Goal: Transaction & Acquisition: Book appointment/travel/reservation

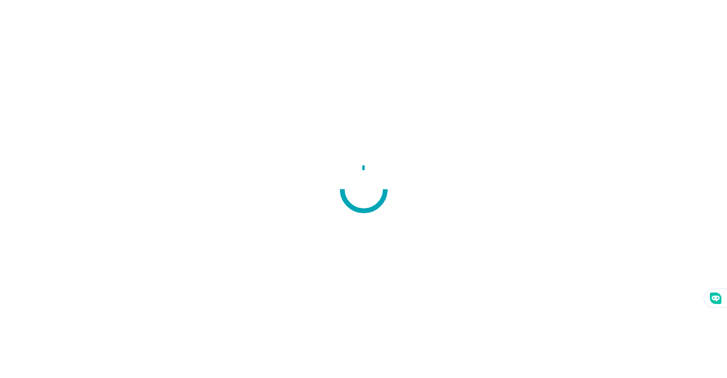
drag, startPoint x: 0, startPoint y: 0, endPoint x: 235, endPoint y: 140, distance: 273.5
click at [235, 140] on div at bounding box center [363, 189] width 727 height 378
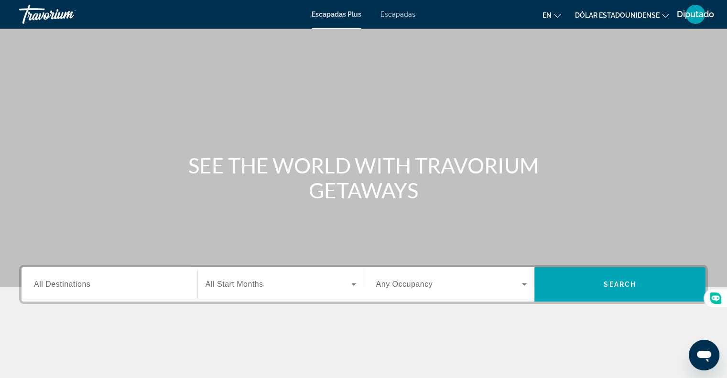
click at [236, 226] on div "Contenido principal" at bounding box center [363, 143] width 727 height 287
click at [557, 15] on icon "Cambiar idioma" at bounding box center [557, 15] width 7 height 7
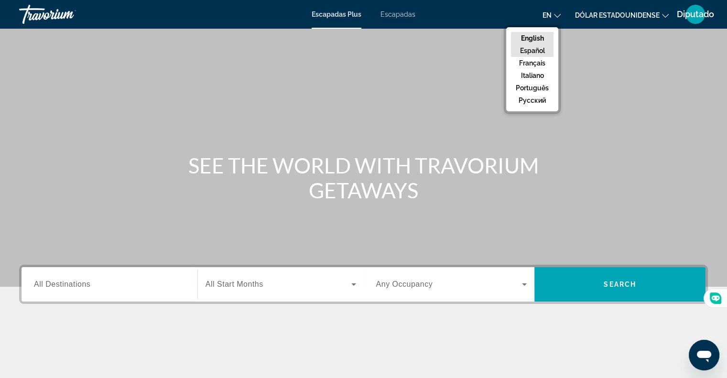
click at [540, 50] on button "Español" at bounding box center [532, 50] width 43 height 12
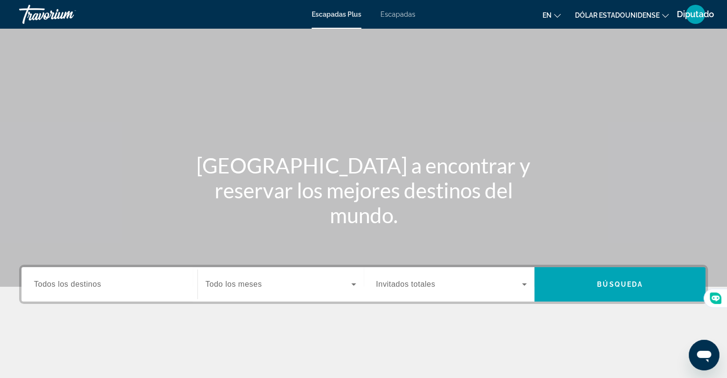
click at [396, 13] on font "Escapadas" at bounding box center [397, 15] width 35 height 8
click at [93, 287] on span "Todos los destinos" at bounding box center [67, 284] width 67 height 8
click at [93, 287] on input "Destination Todos los destinos" at bounding box center [109, 284] width 151 height 11
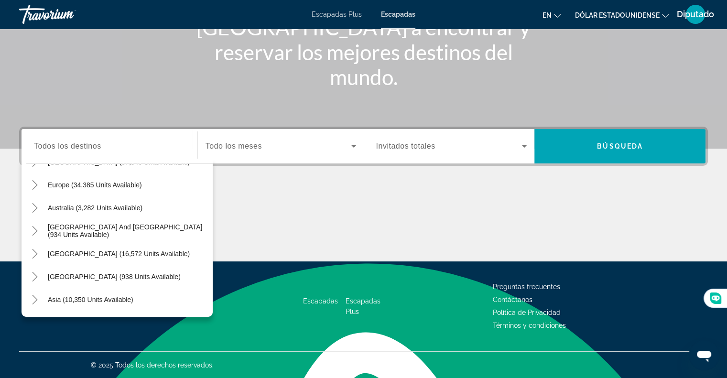
scroll to position [78, 0]
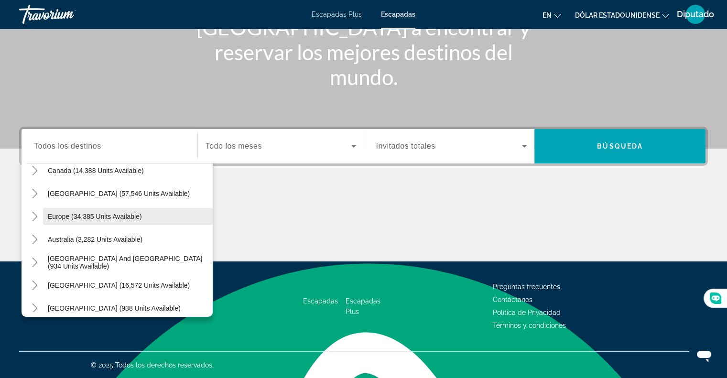
click at [124, 216] on span "Europe (34,385 units available)" at bounding box center [95, 217] width 94 height 8
type input "**********"
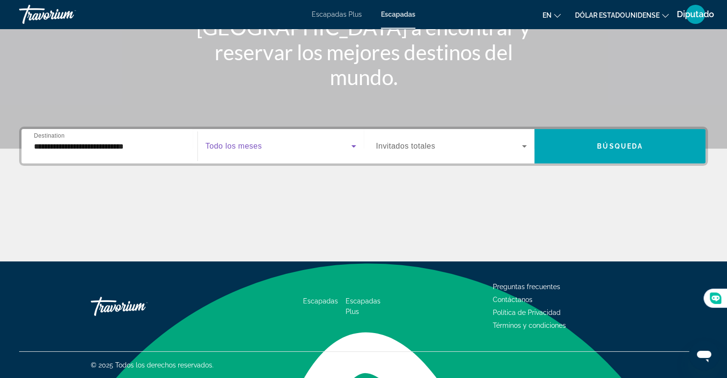
click at [353, 148] on icon "Search widget" at bounding box center [353, 145] width 11 height 11
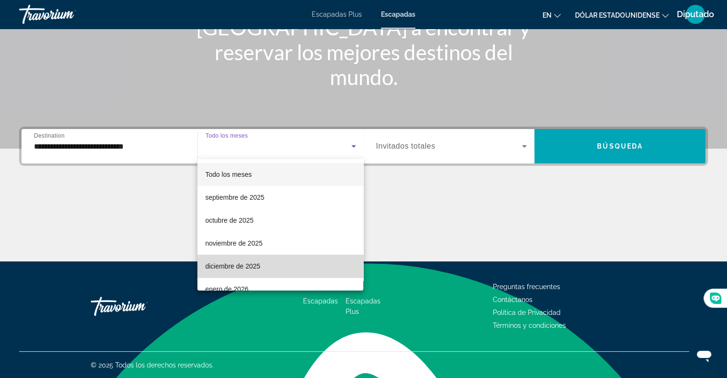
click at [306, 268] on mat-option "diciembre de 2025" at bounding box center [280, 266] width 166 height 23
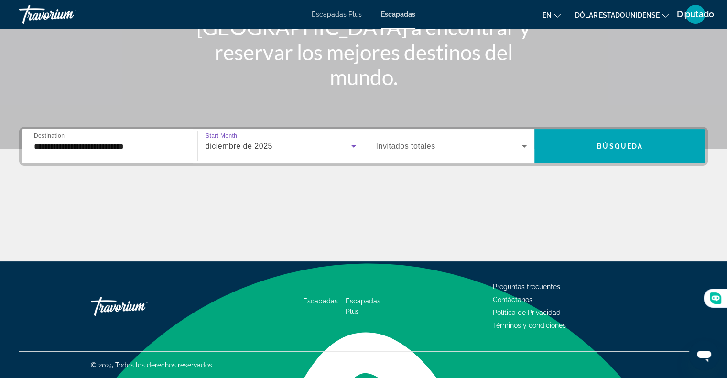
click at [524, 147] on icon "Search widget" at bounding box center [523, 145] width 11 height 11
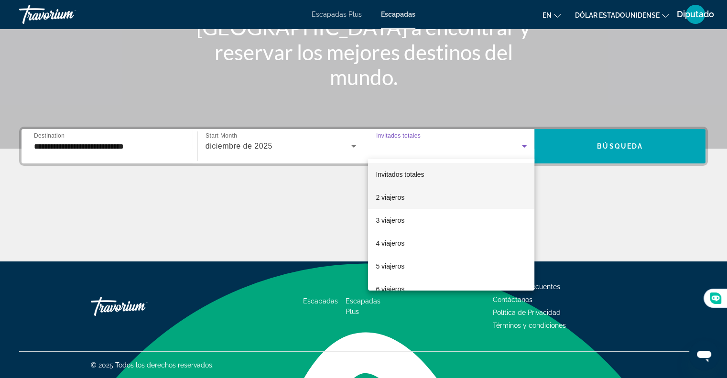
click at [412, 199] on mat-option "2 viajeros" at bounding box center [451, 197] width 166 height 23
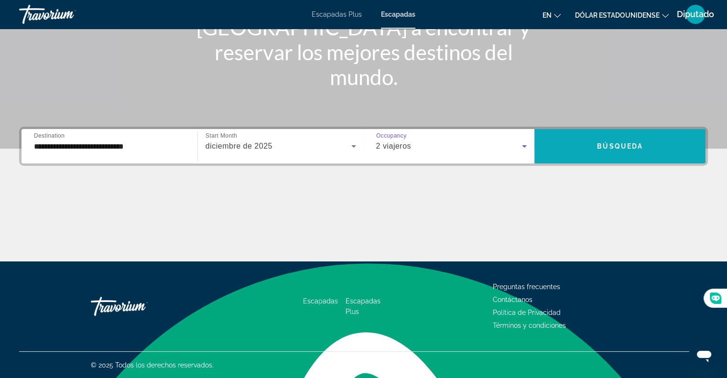
click at [594, 137] on span "Search widget" at bounding box center [619, 146] width 171 height 23
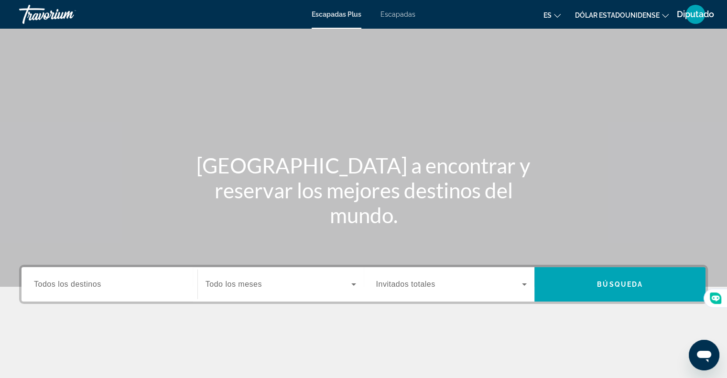
click at [94, 285] on span "Todos los destinos" at bounding box center [67, 284] width 67 height 8
click at [94, 285] on input "Destination Todos los destinos" at bounding box center [109, 284] width 151 height 11
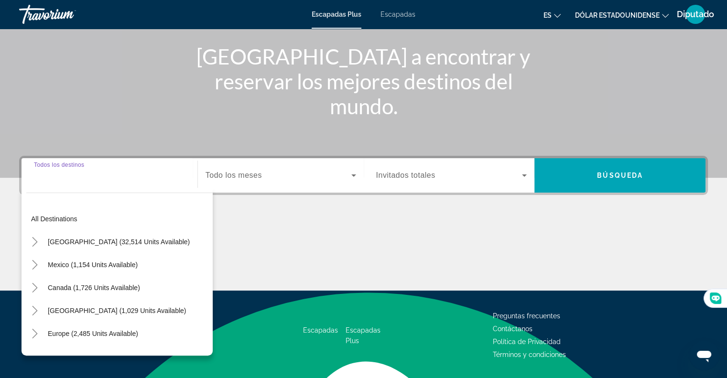
scroll to position [138, 0]
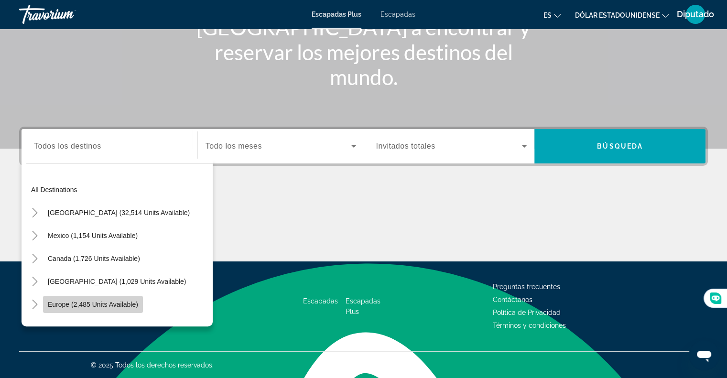
click at [118, 304] on span "Europe (2,485 units available)" at bounding box center [93, 304] width 90 height 8
type input "**********"
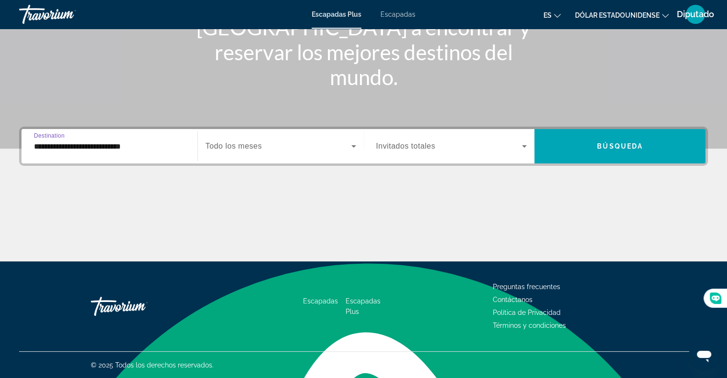
click at [352, 149] on icon "Widget de búsqueda" at bounding box center [353, 145] width 11 height 11
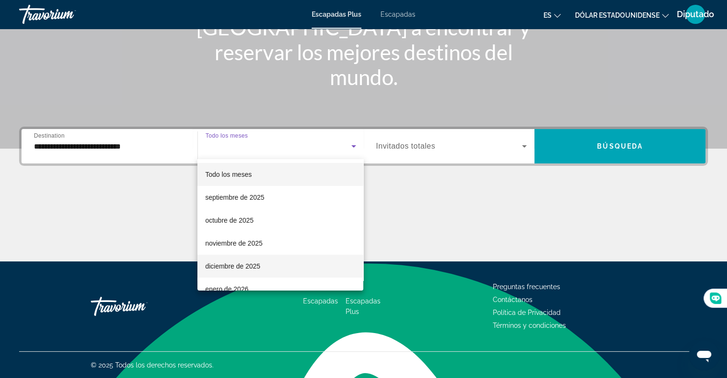
click at [302, 269] on mat-option "diciembre de 2025" at bounding box center [280, 266] width 166 height 23
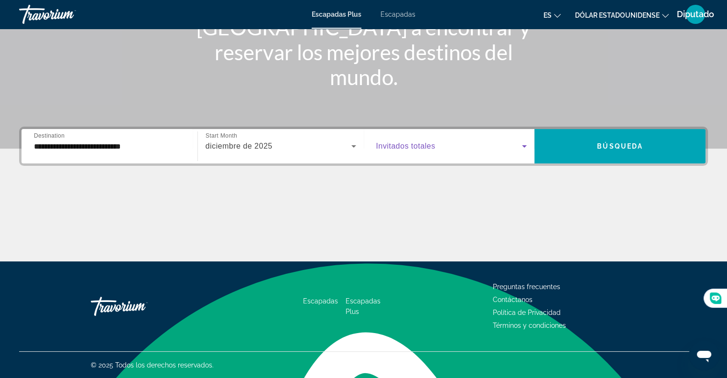
click at [518, 147] on icon "Widget de búsqueda" at bounding box center [523, 145] width 11 height 11
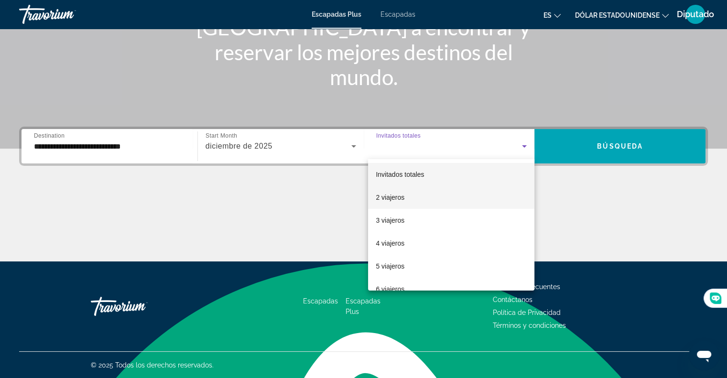
click at [479, 195] on mat-option "2 viajeros" at bounding box center [451, 197] width 166 height 23
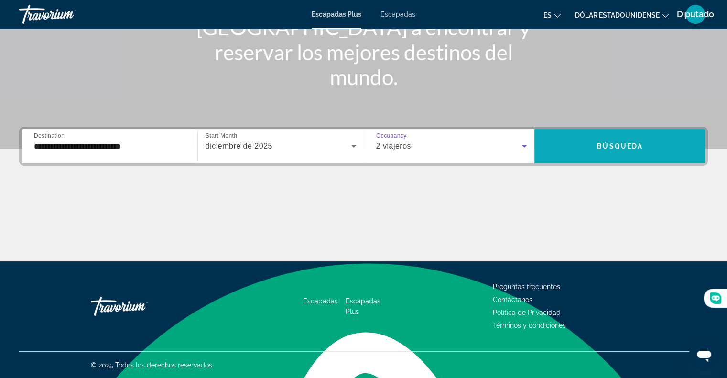
click at [632, 145] on span "Búsqueda" at bounding box center [620, 146] width 46 height 8
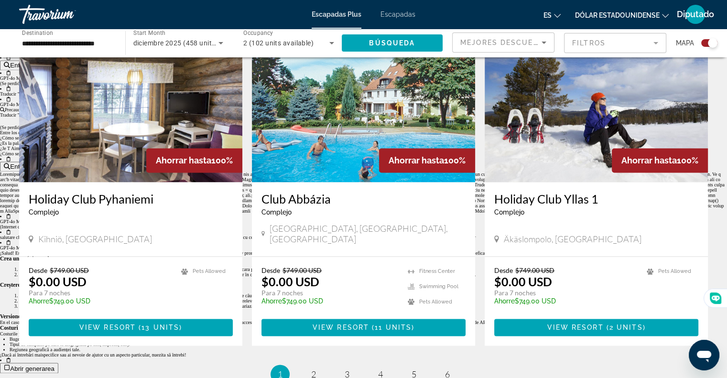
scroll to position [1433, 0]
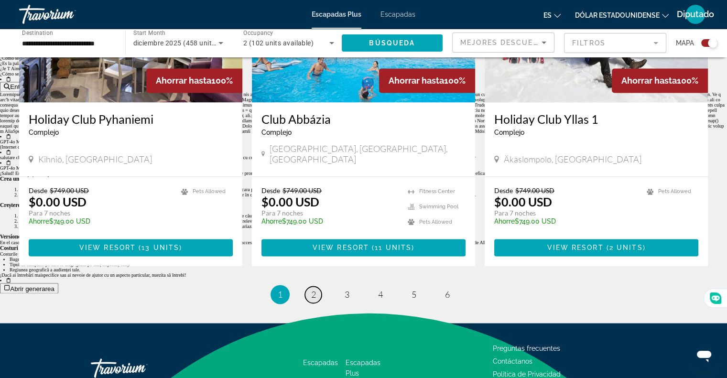
click at [317, 286] on link "page 2" at bounding box center [313, 294] width 17 height 17
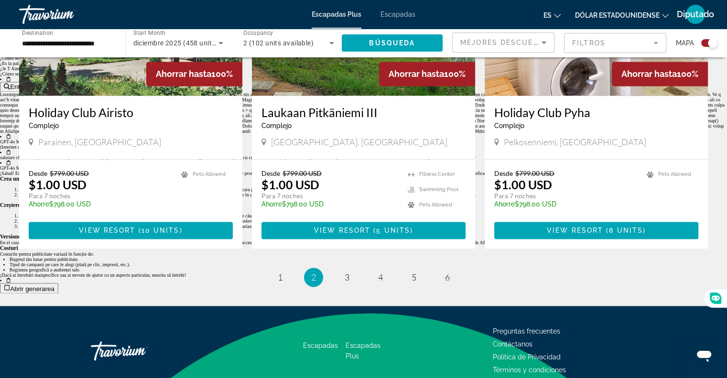
scroll to position [1452, 0]
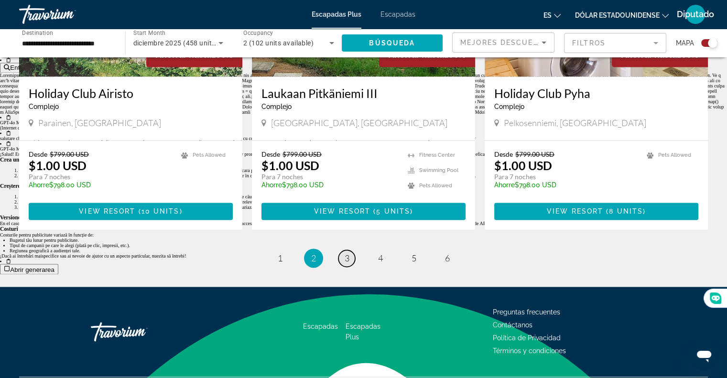
click at [345, 253] on span "3" at bounding box center [346, 258] width 5 height 11
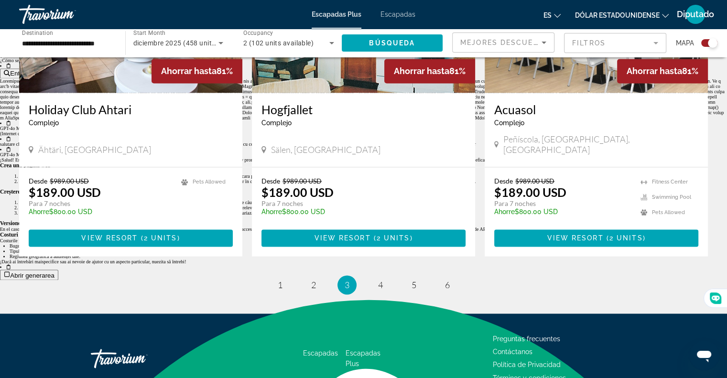
scroll to position [1452, 0]
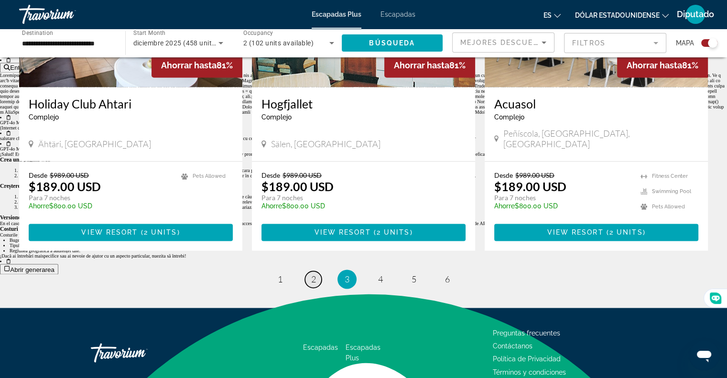
click at [311, 274] on span "2" at bounding box center [313, 279] width 5 height 11
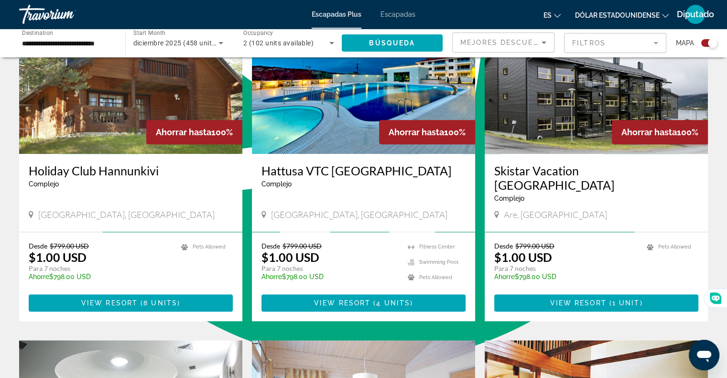
scroll to position [688, 0]
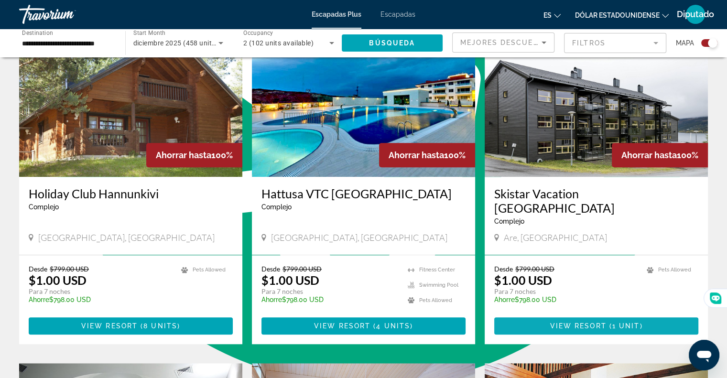
click at [553, 314] on span "Contenido principal" at bounding box center [596, 325] width 204 height 23
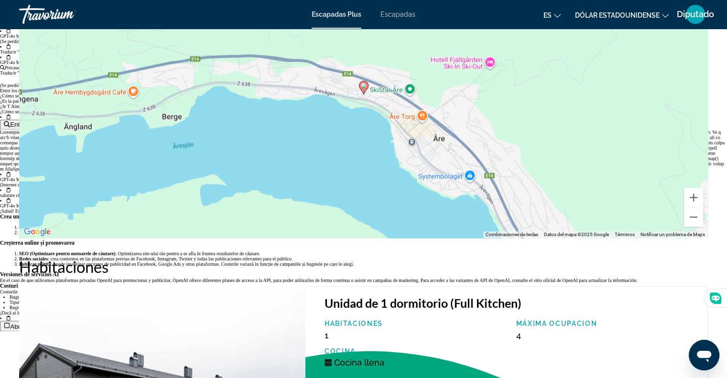
scroll to position [1395, 0]
click at [694, 217] on button "Reducir" at bounding box center [693, 217] width 19 height 19
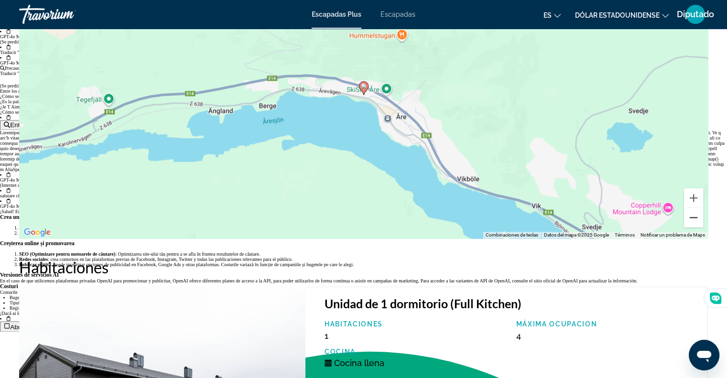
click at [694, 217] on button "Reducir" at bounding box center [693, 217] width 19 height 19
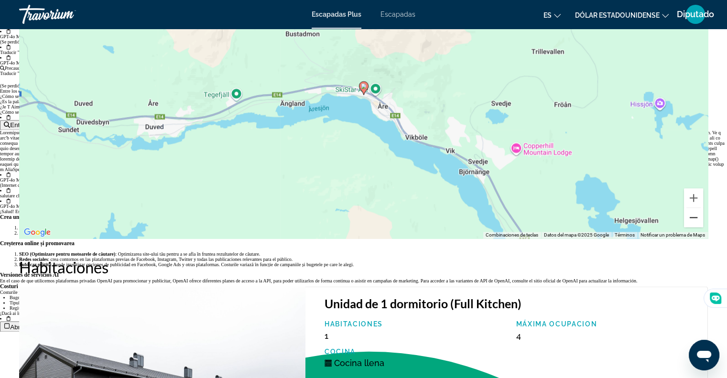
click at [694, 217] on button "Reducir" at bounding box center [693, 217] width 19 height 19
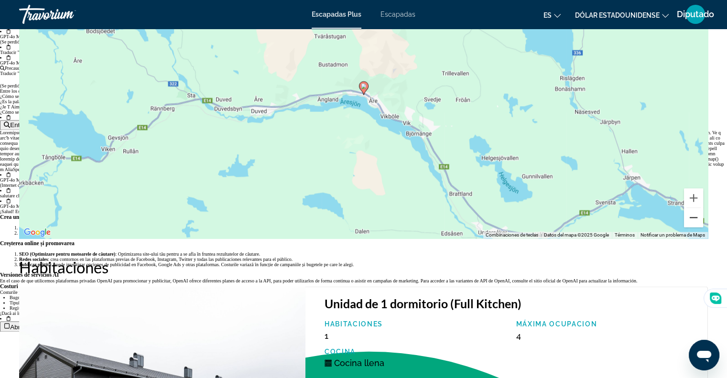
click at [694, 217] on button "Reducir" at bounding box center [693, 217] width 19 height 19
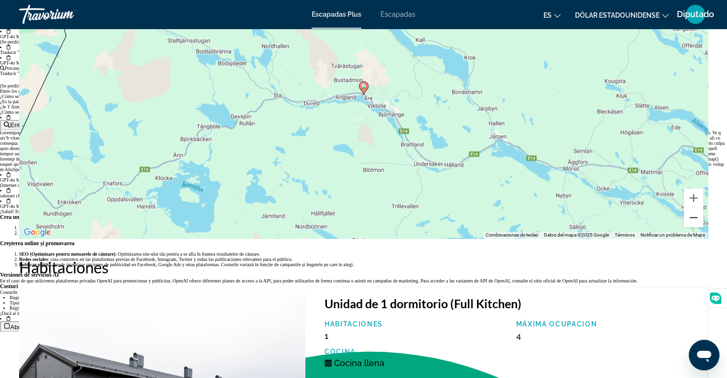
click at [694, 217] on button "Reducir" at bounding box center [693, 217] width 19 height 19
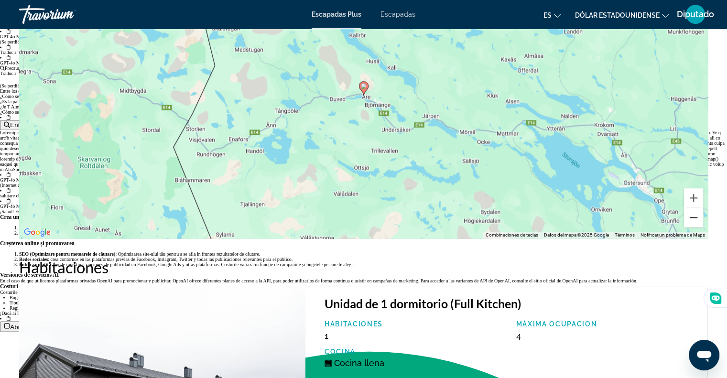
click at [694, 217] on button "Reducir" at bounding box center [693, 217] width 19 height 19
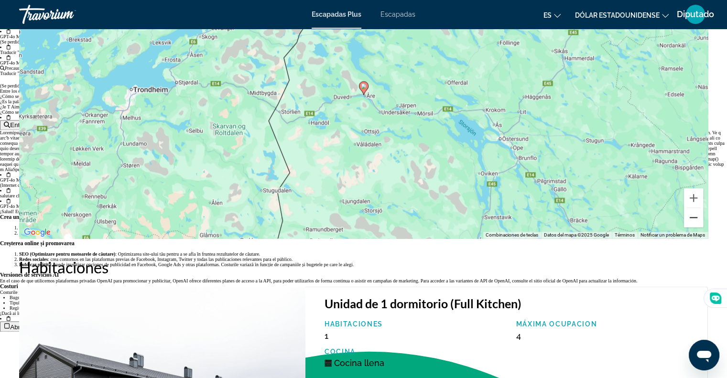
click at [694, 217] on button "Reducir" at bounding box center [693, 217] width 19 height 19
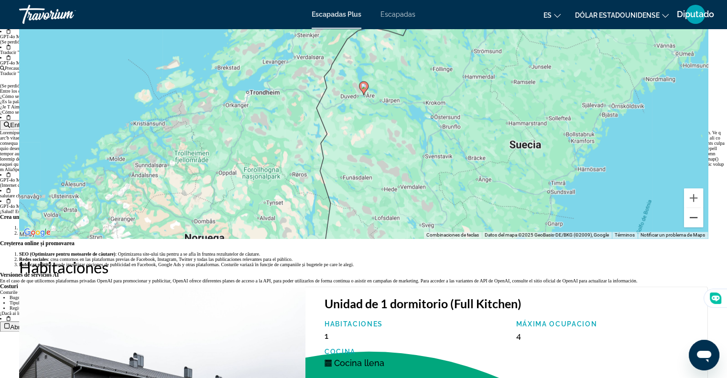
click at [694, 217] on button "Reducir" at bounding box center [693, 217] width 19 height 19
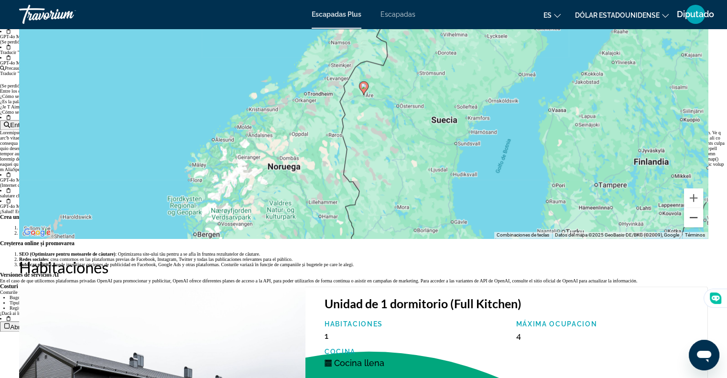
click at [694, 217] on button "Reducir" at bounding box center [693, 217] width 19 height 19
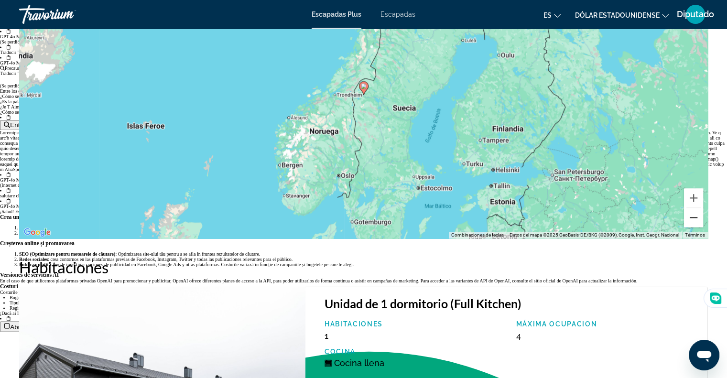
click at [694, 217] on button "Reducir" at bounding box center [693, 217] width 19 height 19
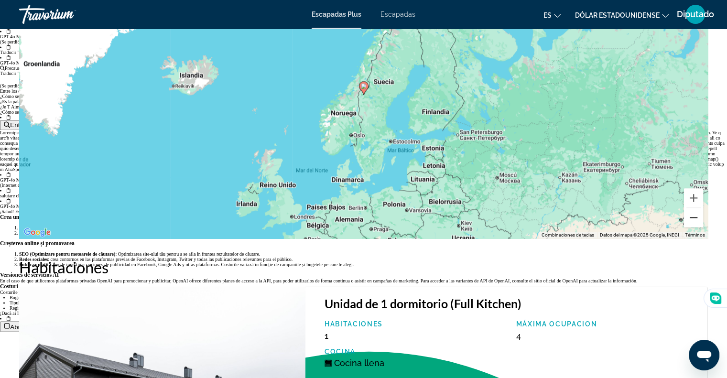
click at [694, 217] on button "Reducir" at bounding box center [693, 217] width 19 height 19
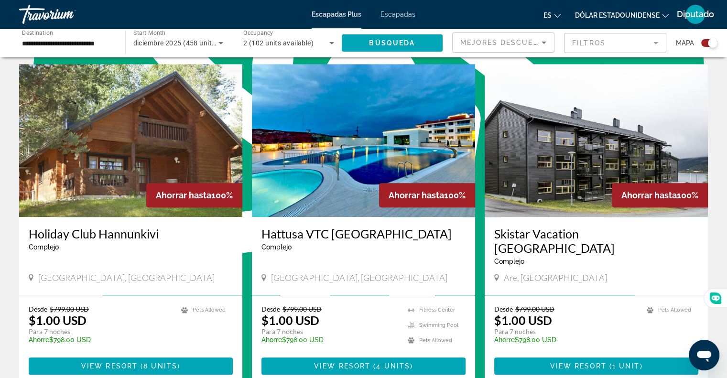
scroll to position [650, 0]
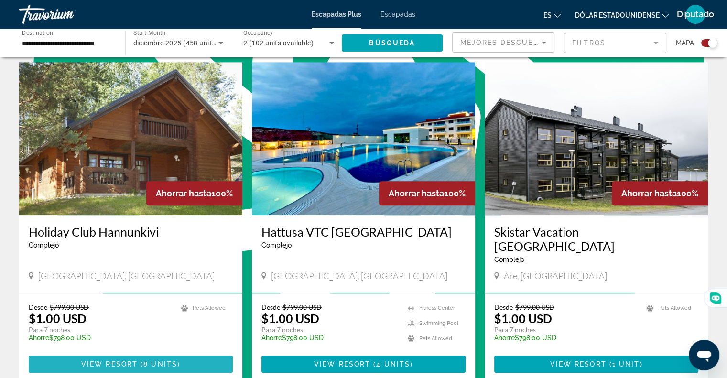
click at [141, 360] on span "( 8 units )" at bounding box center [159, 364] width 43 height 8
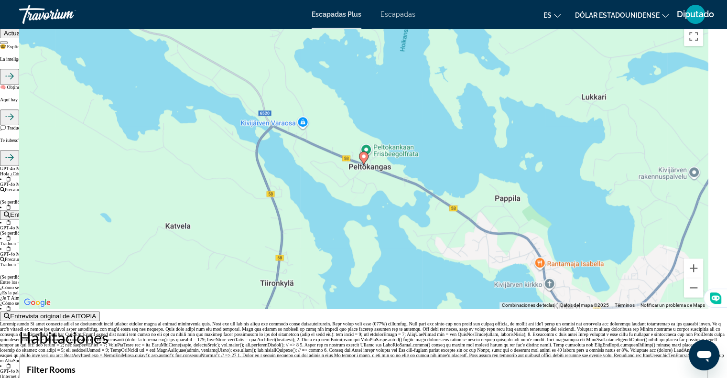
scroll to position [1223, 0]
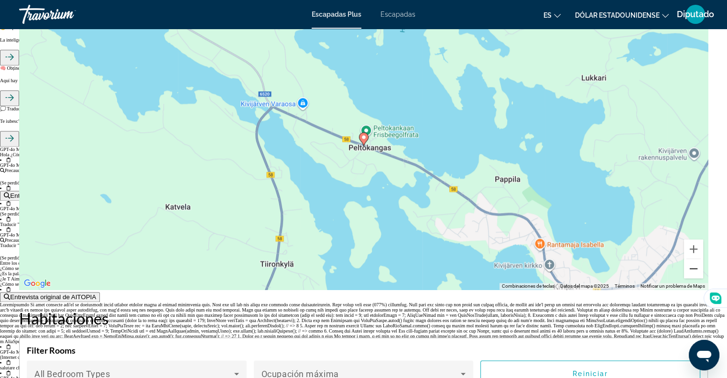
click at [694, 268] on button "Reducir" at bounding box center [693, 268] width 19 height 19
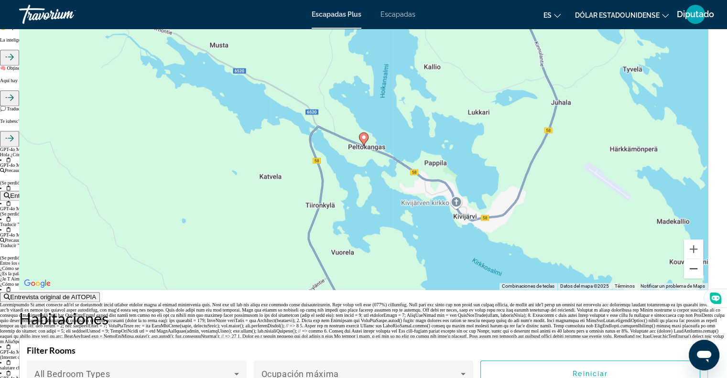
click at [694, 268] on button "Reducir" at bounding box center [693, 268] width 19 height 19
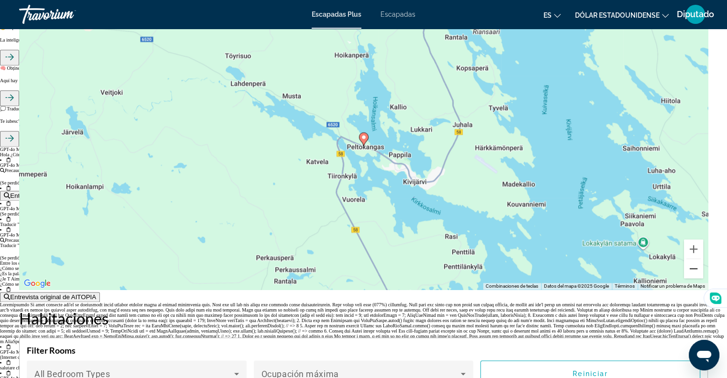
click at [694, 268] on button "Reducir" at bounding box center [693, 268] width 19 height 19
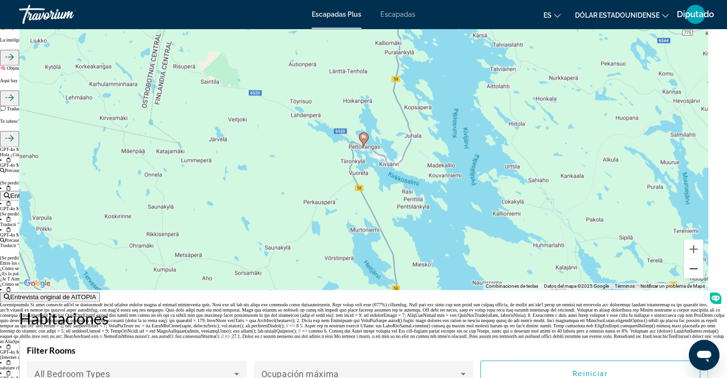
click at [694, 268] on button "Reducir" at bounding box center [693, 268] width 19 height 19
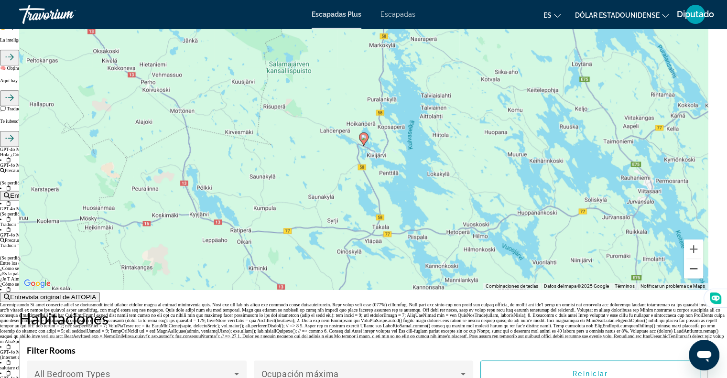
click at [694, 268] on button "Reducir" at bounding box center [693, 268] width 19 height 19
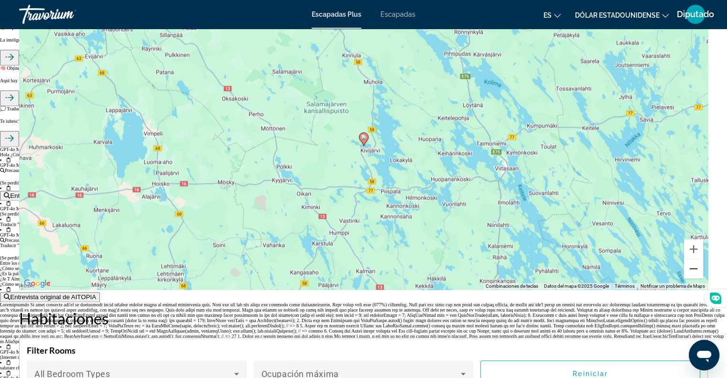
click at [694, 268] on button "Reducir" at bounding box center [693, 268] width 19 height 19
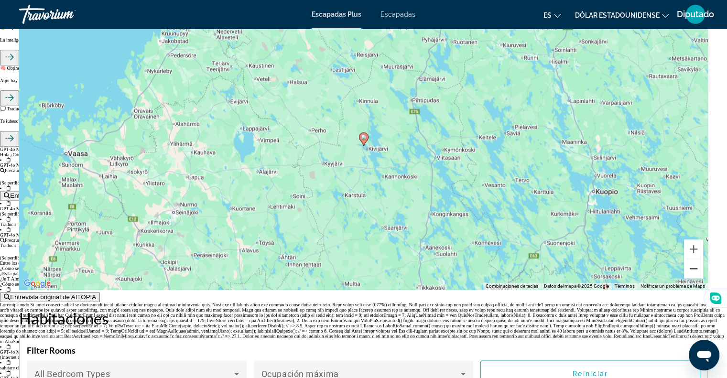
click at [694, 268] on button "Reducir" at bounding box center [693, 268] width 19 height 19
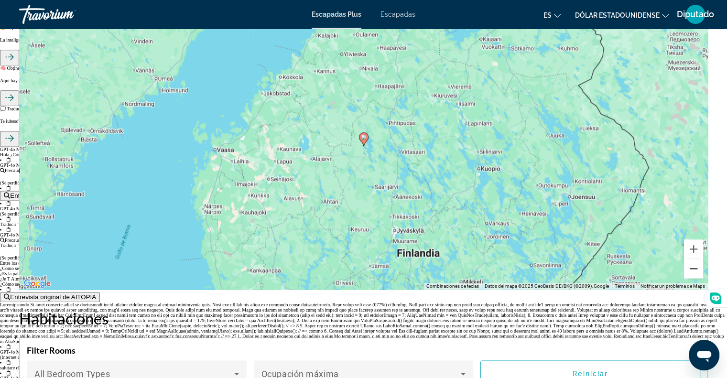
click at [694, 268] on button "Reducir" at bounding box center [693, 268] width 19 height 19
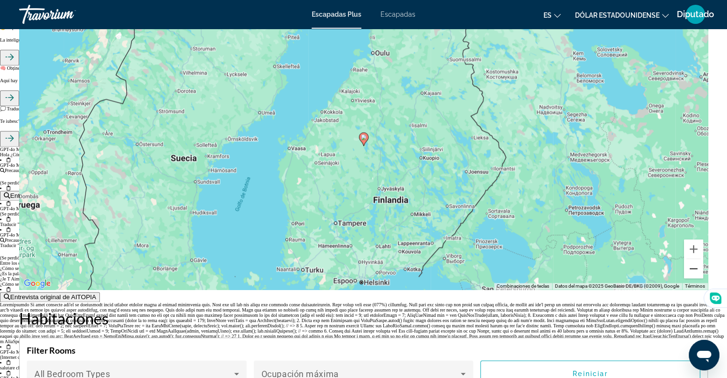
click at [694, 268] on button "Reducir" at bounding box center [693, 268] width 19 height 19
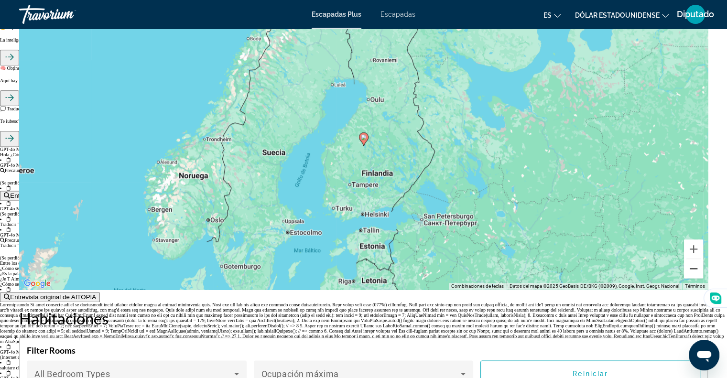
click at [694, 268] on button "Reducir" at bounding box center [693, 268] width 19 height 19
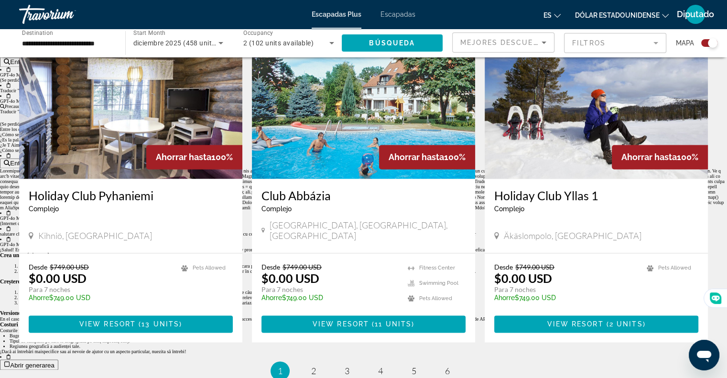
scroll to position [1414, 0]
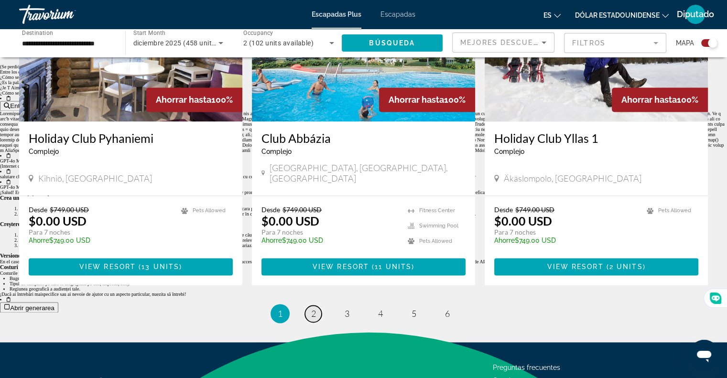
click at [308, 305] on link "page 2" at bounding box center [313, 313] width 17 height 17
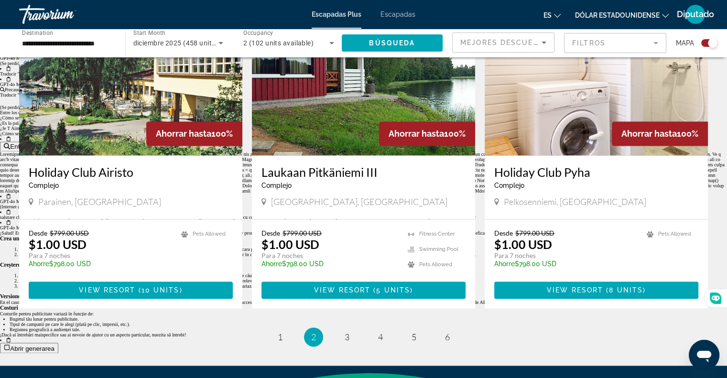
scroll to position [1376, 0]
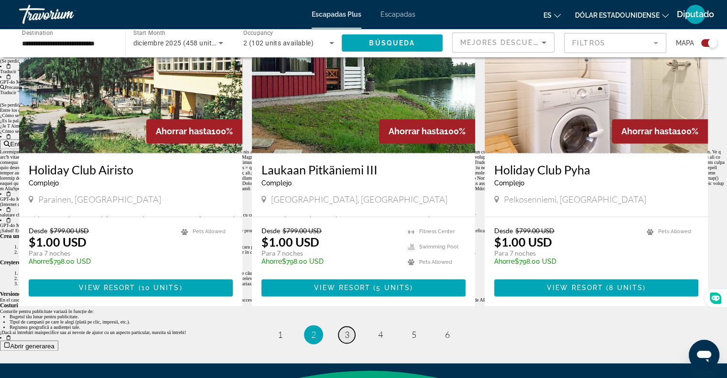
click at [346, 329] on span "3" at bounding box center [346, 334] width 5 height 11
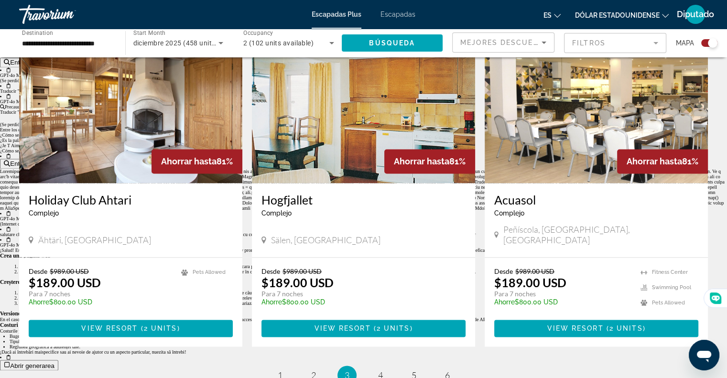
scroll to position [1357, 0]
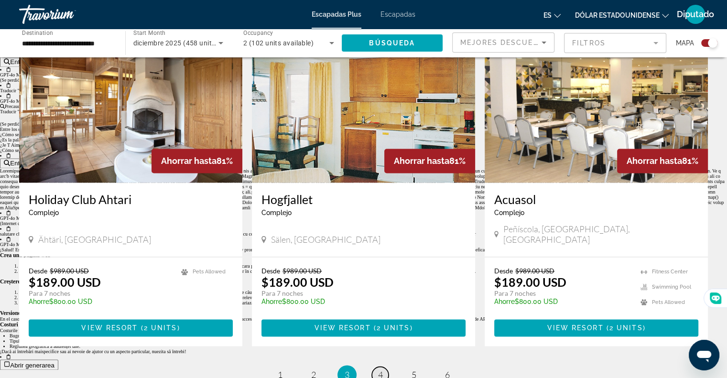
click at [383, 366] on link "page 4" at bounding box center [380, 374] width 17 height 17
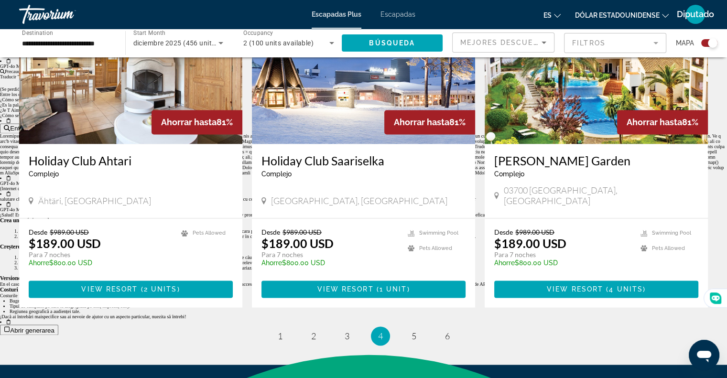
scroll to position [1463, 0]
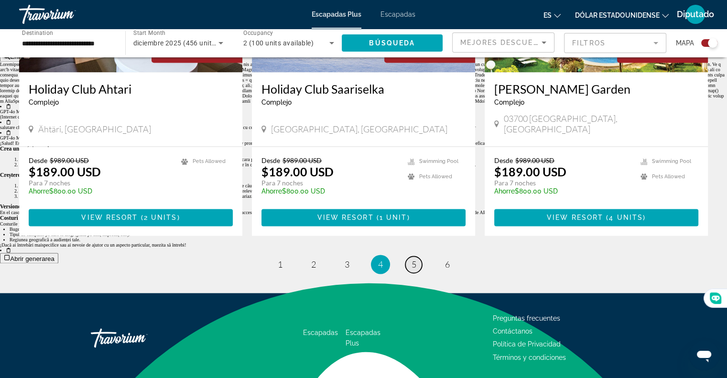
click at [416, 256] on link "page 5" at bounding box center [413, 264] width 17 height 17
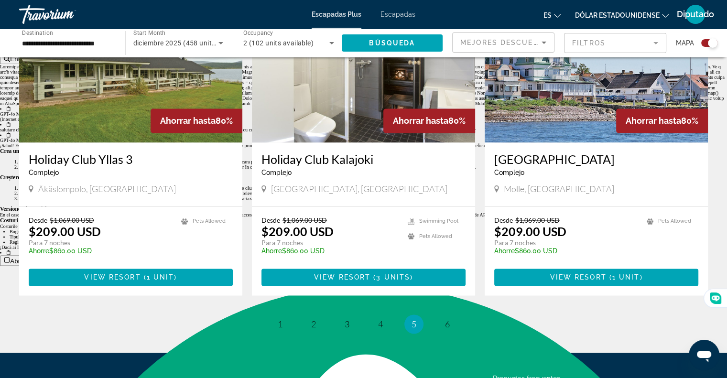
scroll to position [1471, 0]
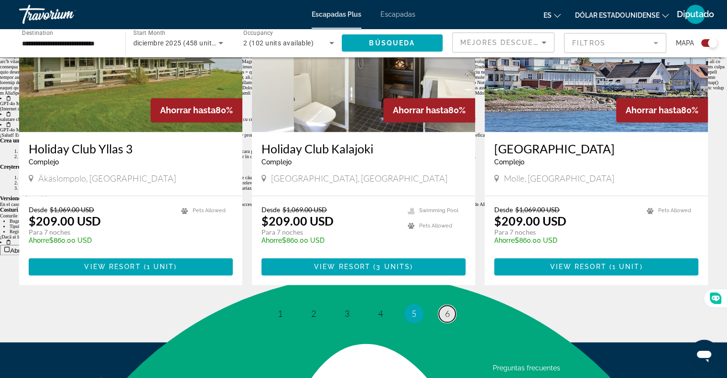
click at [450, 305] on link "page 6" at bounding box center [447, 313] width 17 height 17
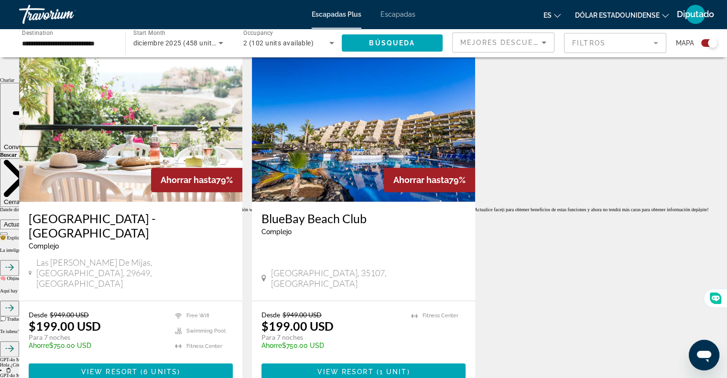
scroll to position [1032, 0]
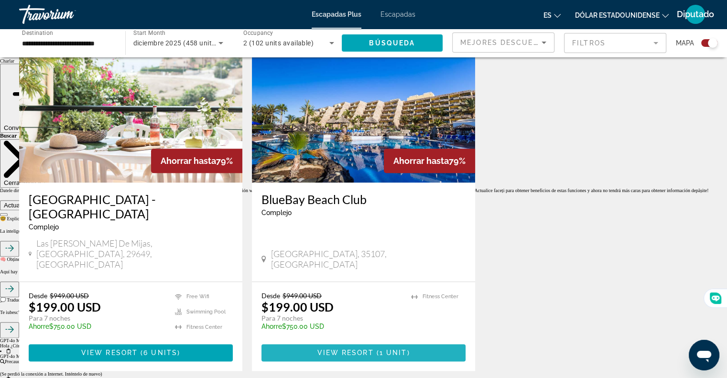
click at [359, 341] on span "Contenido principal" at bounding box center [363, 352] width 204 height 23
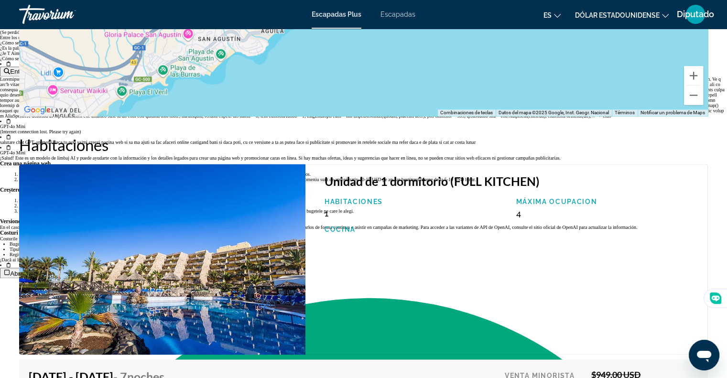
scroll to position [1429, 0]
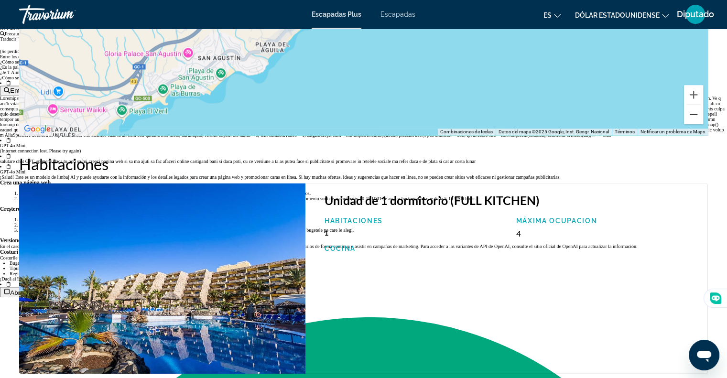
click at [688, 115] on button "Reducir" at bounding box center [693, 114] width 19 height 19
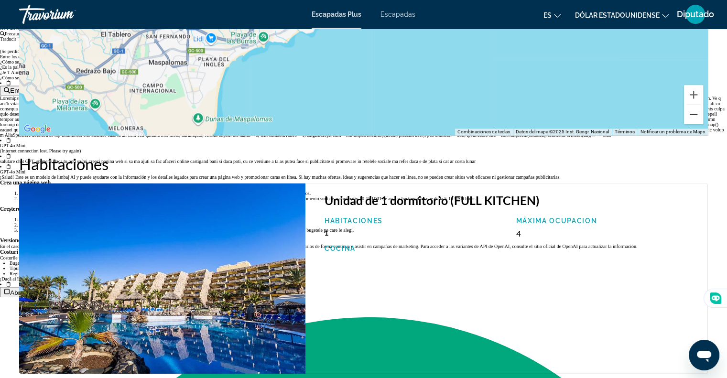
click at [688, 115] on button "Reducir" at bounding box center [693, 114] width 19 height 19
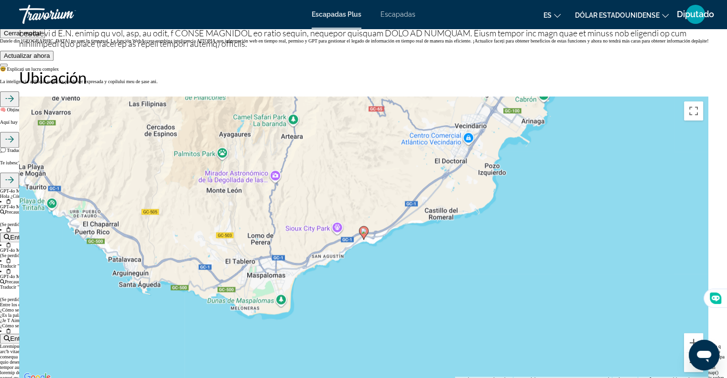
scroll to position [1181, 0]
click at [690, 366] on button "Reducir" at bounding box center [693, 362] width 19 height 19
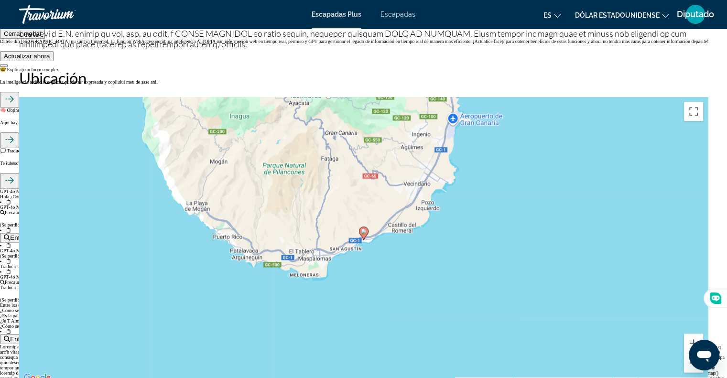
click at [690, 366] on button "Reducir" at bounding box center [693, 362] width 19 height 19
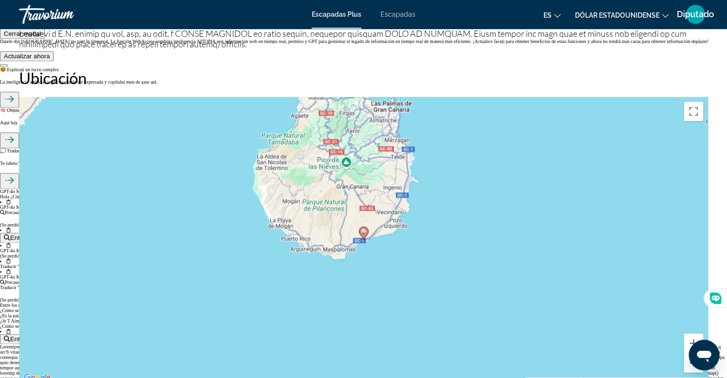
click at [690, 366] on button "Reducir" at bounding box center [693, 362] width 19 height 19
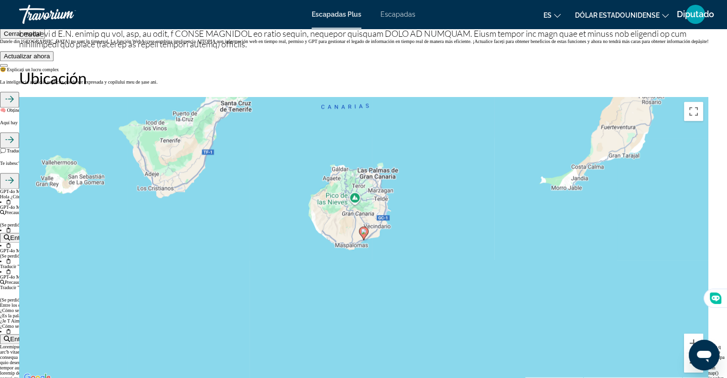
click at [690, 366] on button "Reducir" at bounding box center [693, 362] width 19 height 19
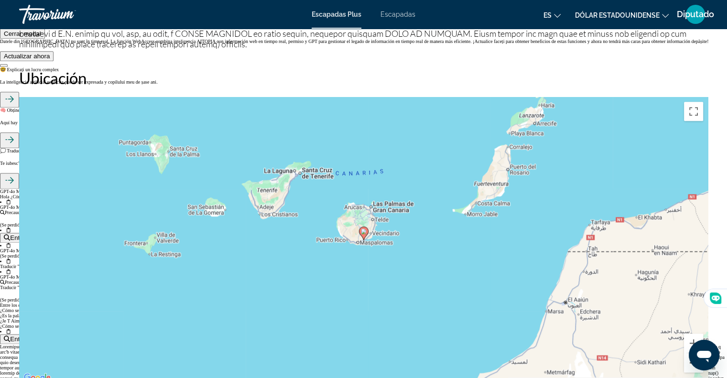
click at [690, 366] on button "Reducir" at bounding box center [693, 362] width 19 height 19
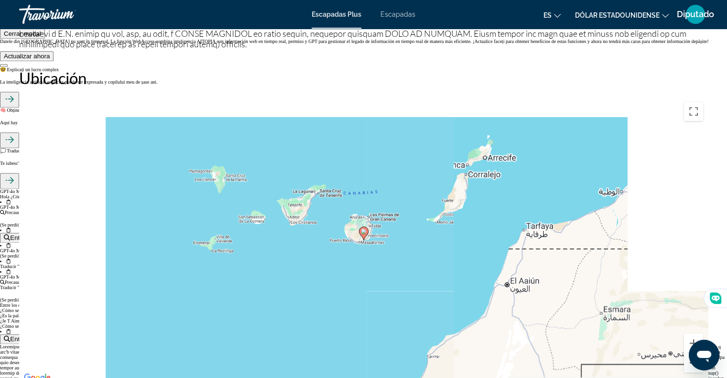
click at [690, 366] on button "Reducir" at bounding box center [693, 362] width 19 height 19
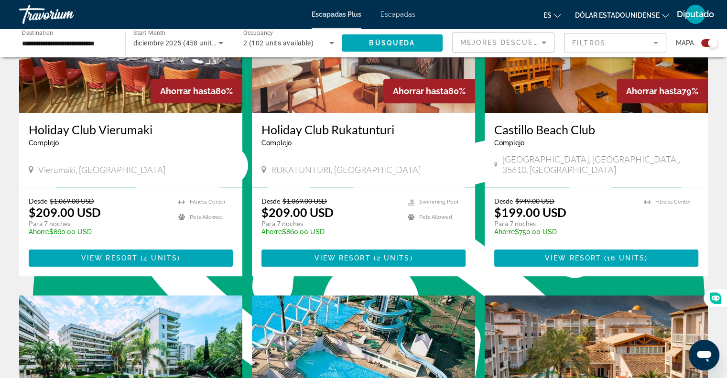
scroll to position [382, 0]
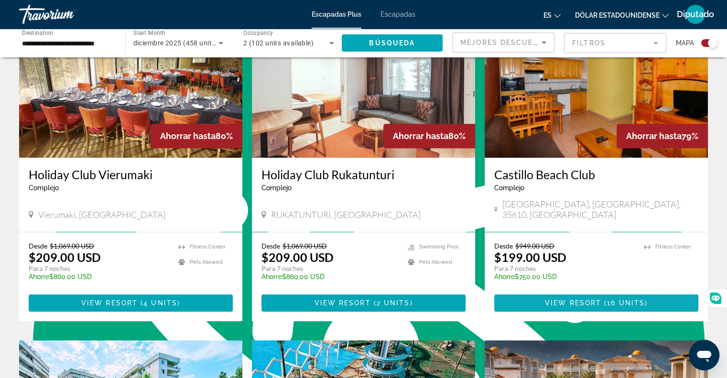
click at [578, 299] on span "View Resort" at bounding box center [573, 303] width 56 height 8
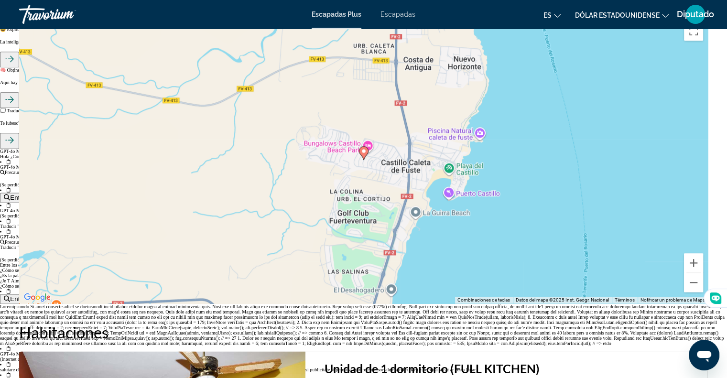
scroll to position [1223, 0]
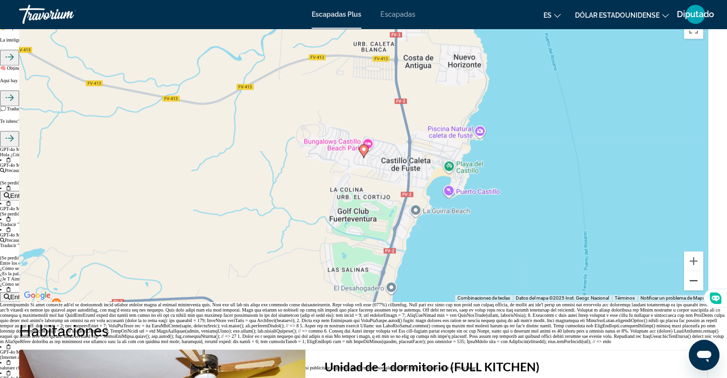
click at [692, 283] on button "Reducir" at bounding box center [693, 280] width 19 height 19
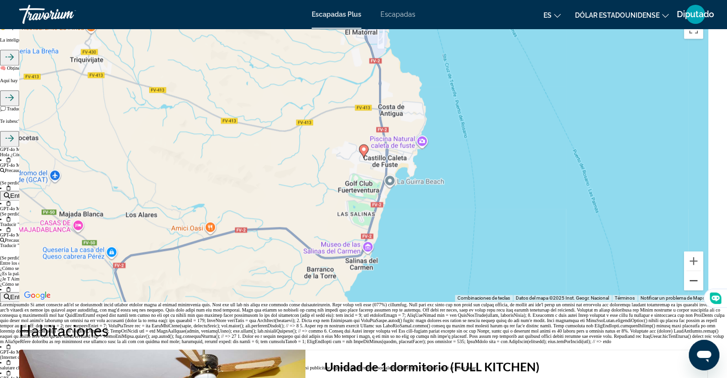
click at [692, 283] on button "Reducir" at bounding box center [693, 280] width 19 height 19
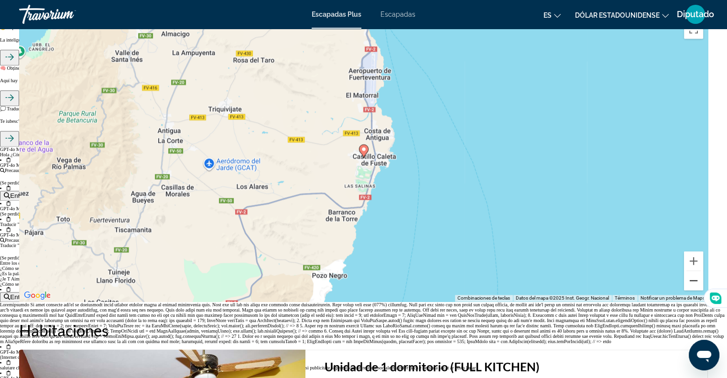
click at [692, 283] on button "Reducir" at bounding box center [693, 280] width 19 height 19
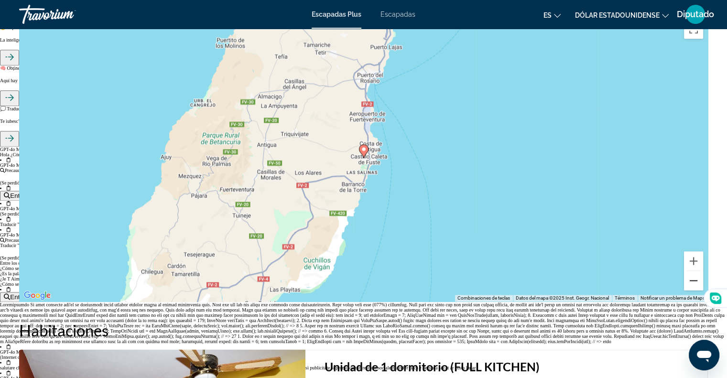
click at [692, 283] on button "Reducir" at bounding box center [693, 280] width 19 height 19
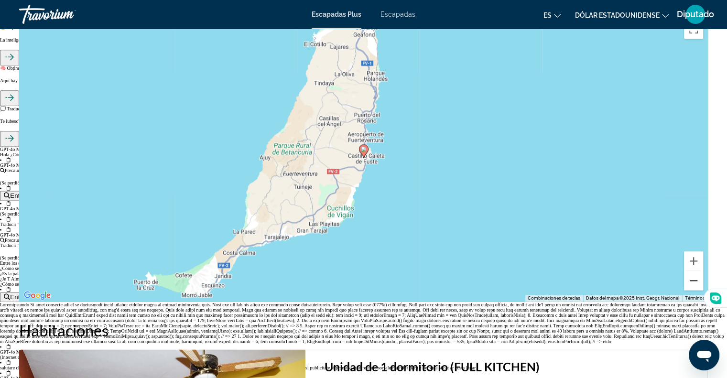
click at [692, 283] on button "Reducir" at bounding box center [693, 280] width 19 height 19
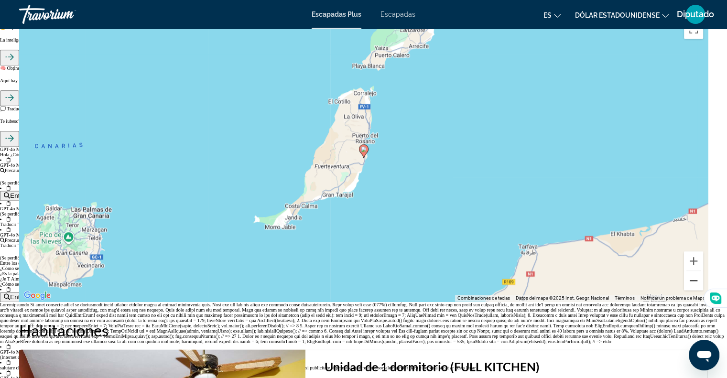
click at [692, 283] on button "Reducir" at bounding box center [693, 280] width 19 height 19
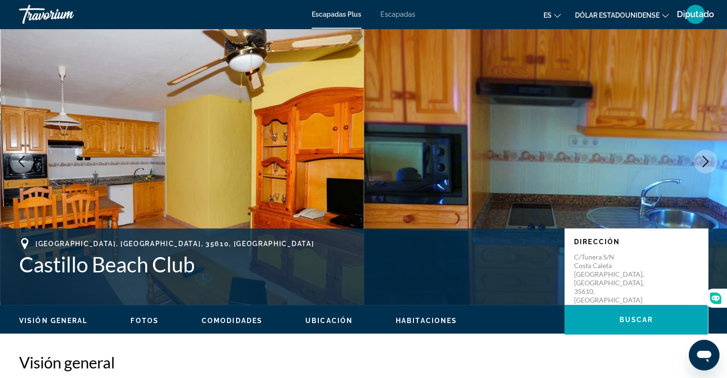
scroll to position [0, 0]
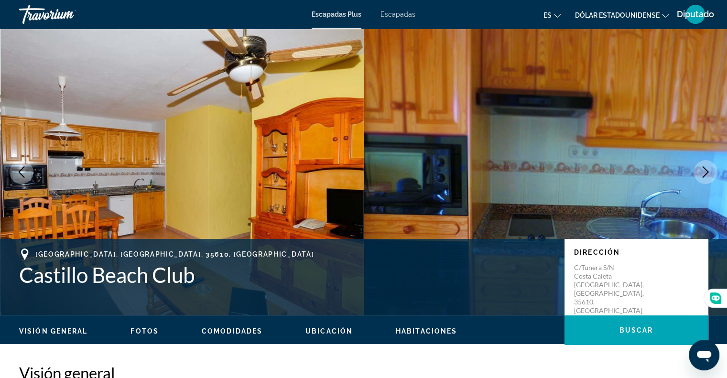
click at [394, 16] on font "Escapadas" at bounding box center [397, 15] width 35 height 8
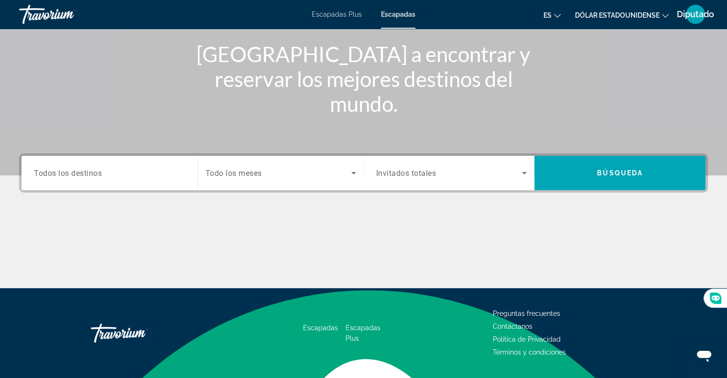
scroll to position [138, 0]
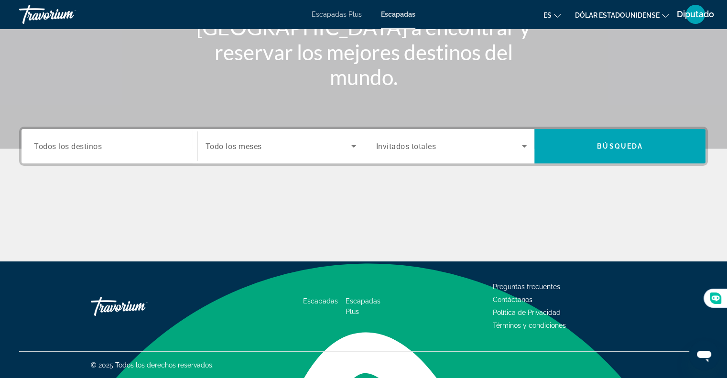
click at [119, 147] on input "Destination Todos los destinos" at bounding box center [109, 146] width 151 height 11
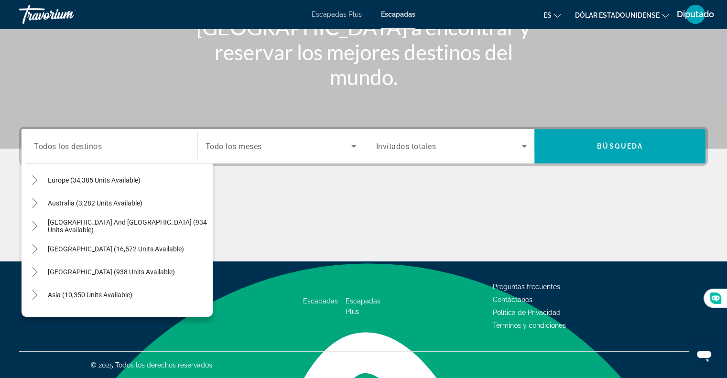
scroll to position [155, 0]
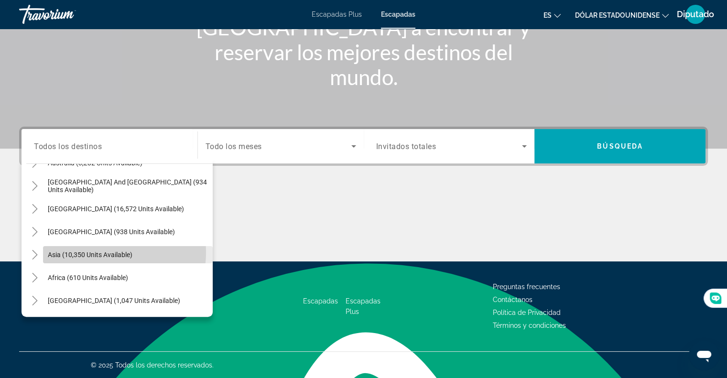
click at [103, 252] on span "Asia (10,350 units available)" at bounding box center [90, 255] width 85 height 8
type input "**********"
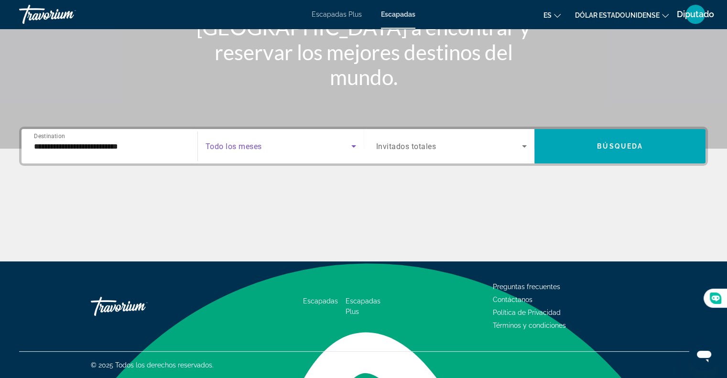
click at [276, 150] on span "Search widget" at bounding box center [278, 145] width 146 height 11
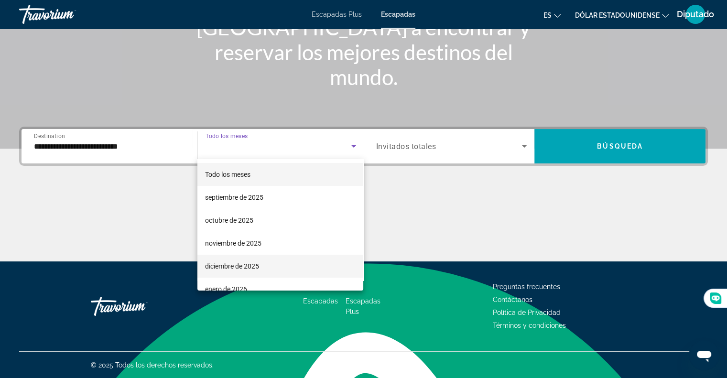
click at [266, 267] on mat-option "diciembre de 2025" at bounding box center [280, 266] width 166 height 23
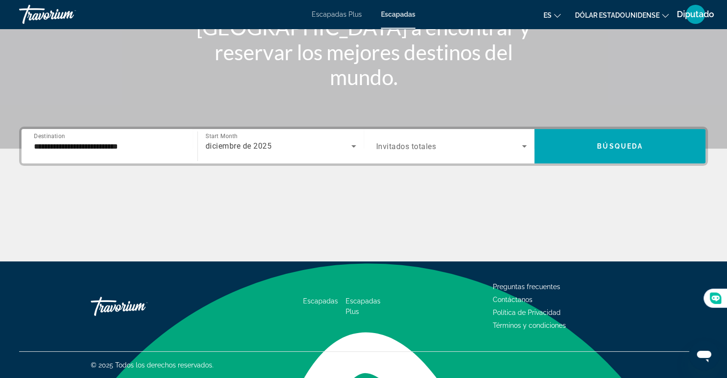
click at [432, 145] on span "Invitados totales" at bounding box center [406, 146] width 60 height 9
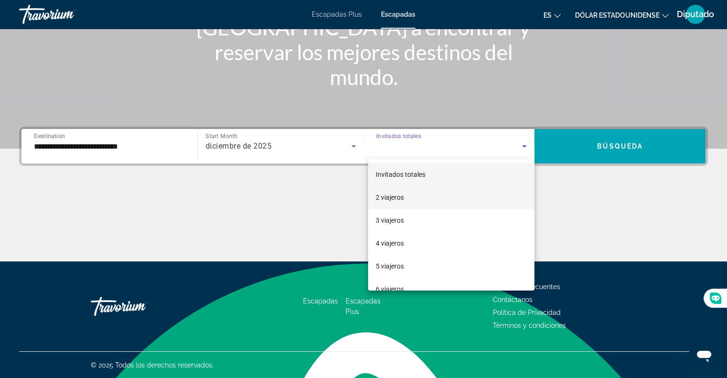
click at [409, 198] on mat-option "2 viajeros" at bounding box center [451, 197] width 166 height 23
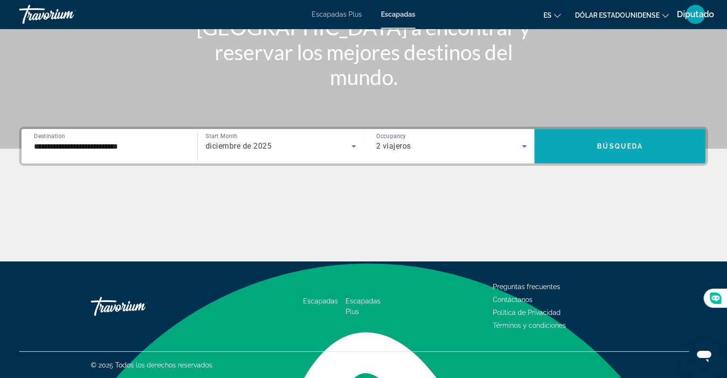
click at [587, 148] on span "Search widget" at bounding box center [619, 146] width 171 height 23
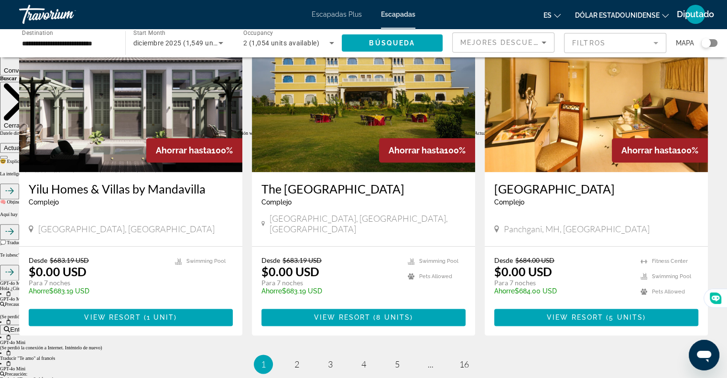
scroll to position [1127, 0]
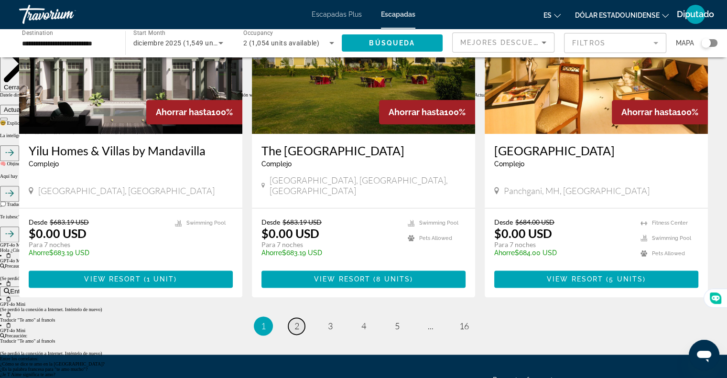
click at [298, 321] on span "2" at bounding box center [296, 326] width 5 height 11
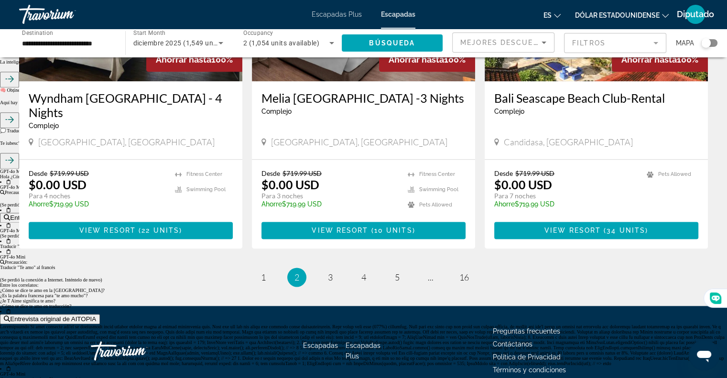
scroll to position [1210, 0]
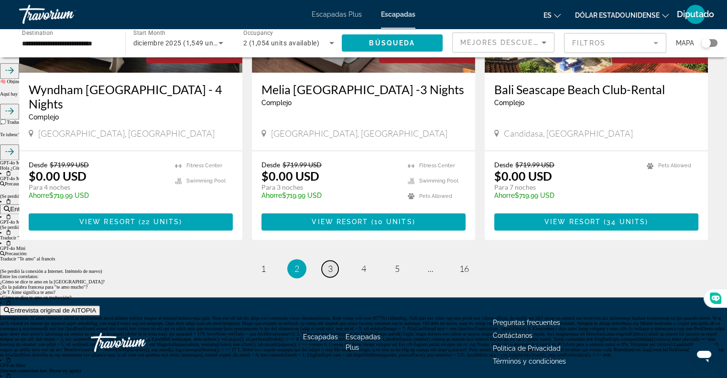
click at [334, 260] on link "page 3" at bounding box center [329, 268] width 17 height 17
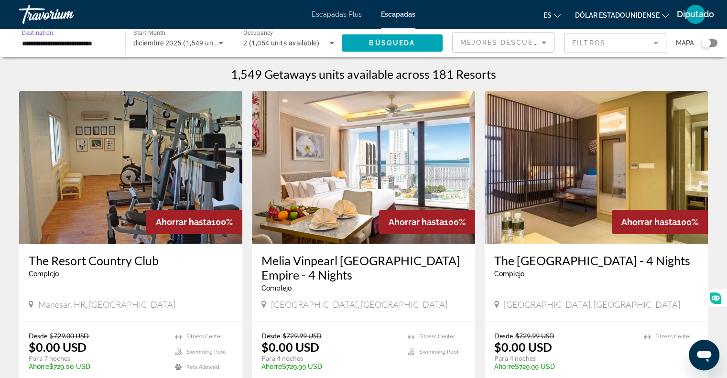
click at [52, 40] on input "**********" at bounding box center [67, 43] width 91 height 11
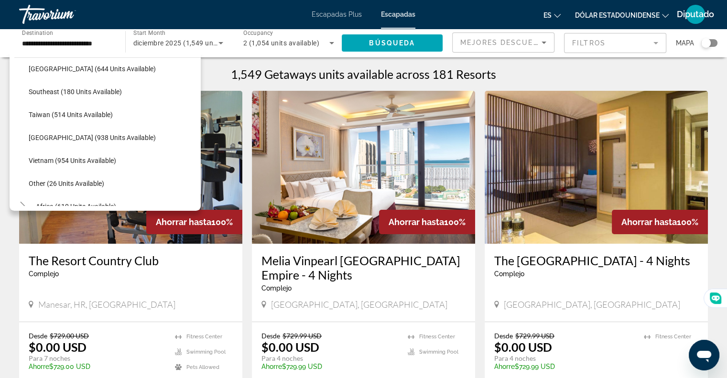
scroll to position [499, 0]
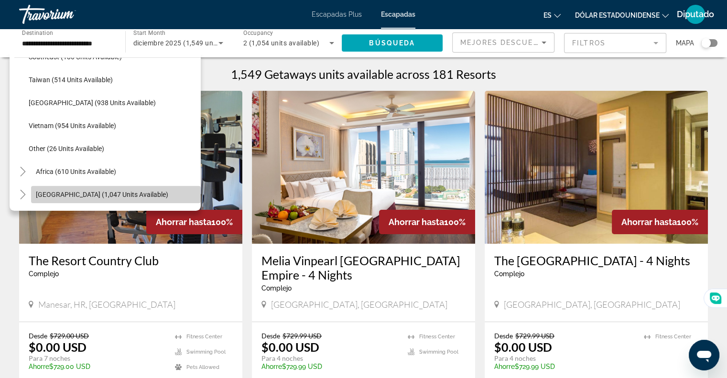
click at [145, 193] on span "Search widget" at bounding box center [116, 194] width 170 height 23
type input "**********"
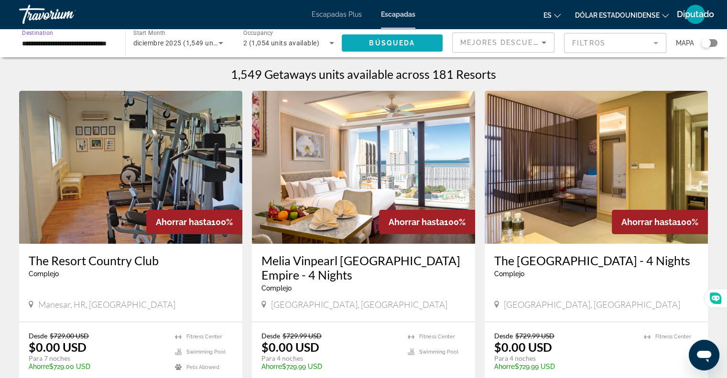
click at [390, 41] on span "Búsqueda" at bounding box center [392, 43] width 46 height 8
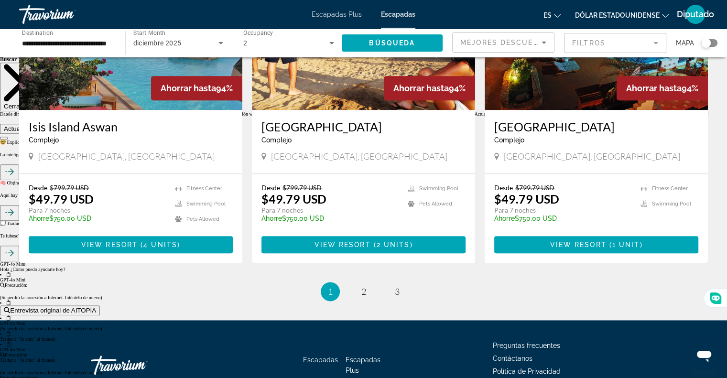
scroll to position [1127, 0]
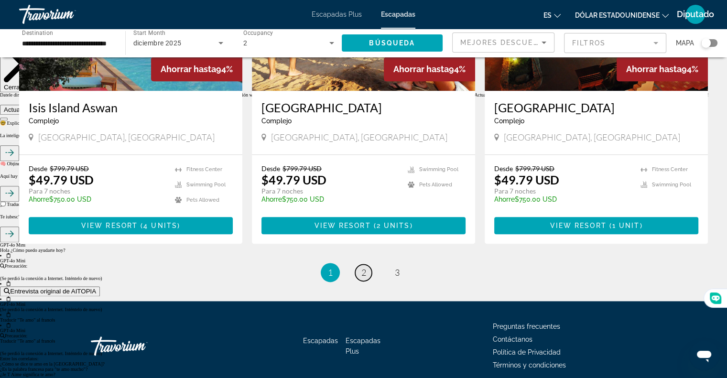
click at [368, 272] on link "page 2" at bounding box center [363, 272] width 17 height 17
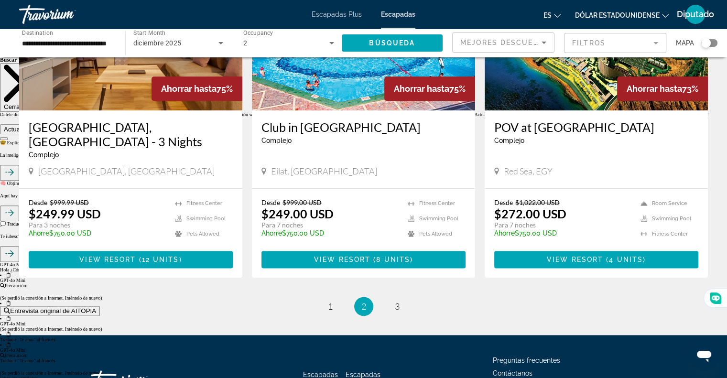
scroll to position [1108, 0]
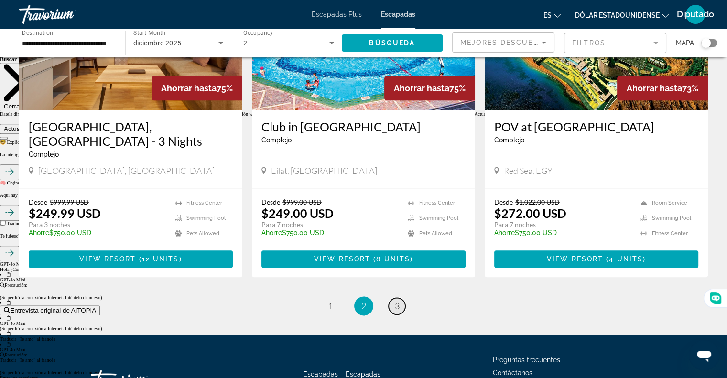
click at [397, 300] on span "3" at bounding box center [397, 305] width 5 height 11
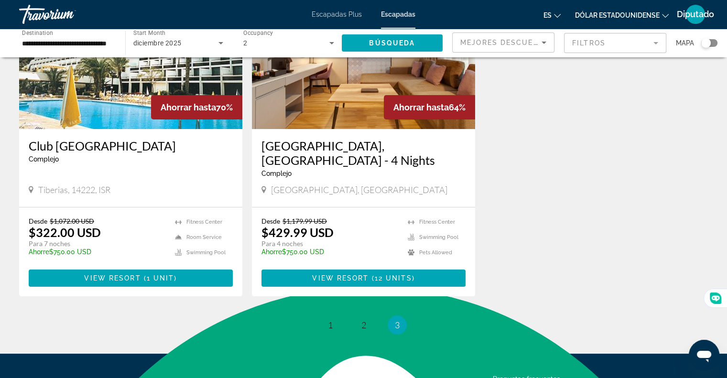
scroll to position [193, 0]
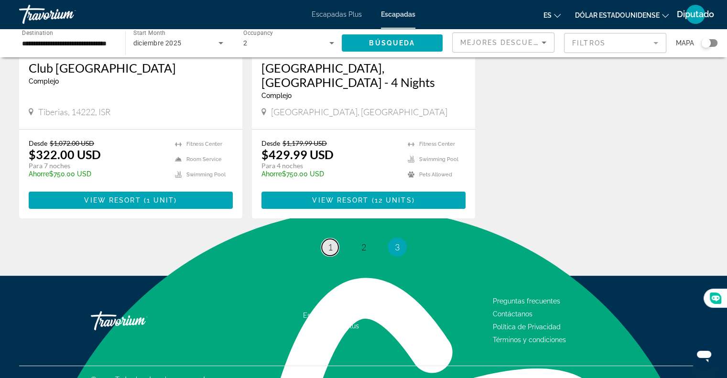
click at [329, 242] on span "1" at bounding box center [330, 247] width 5 height 11
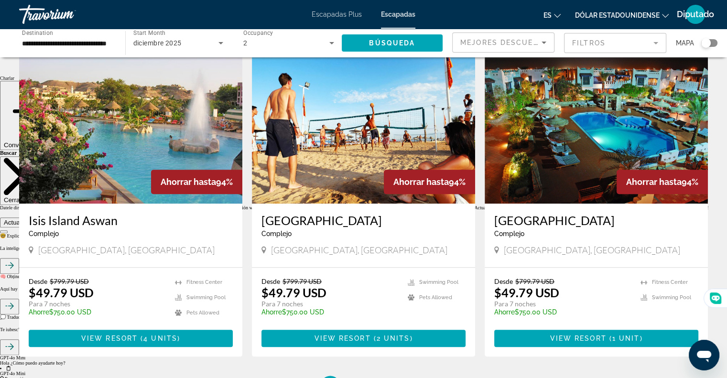
scroll to position [1013, 0]
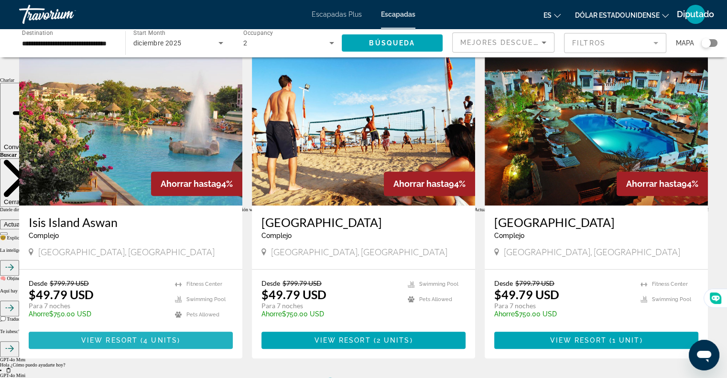
click at [152, 339] on span "4 units" at bounding box center [160, 340] width 34 height 8
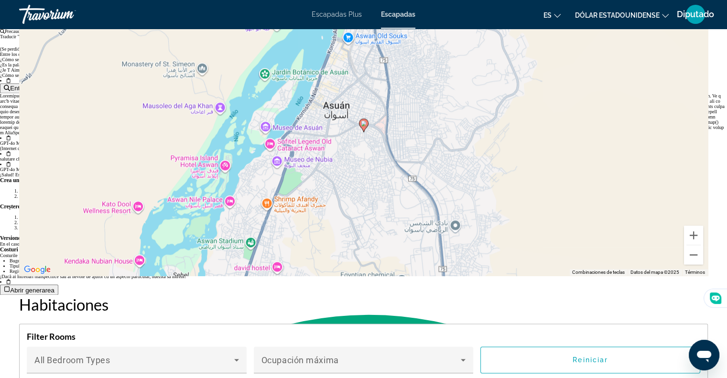
scroll to position [1433, 0]
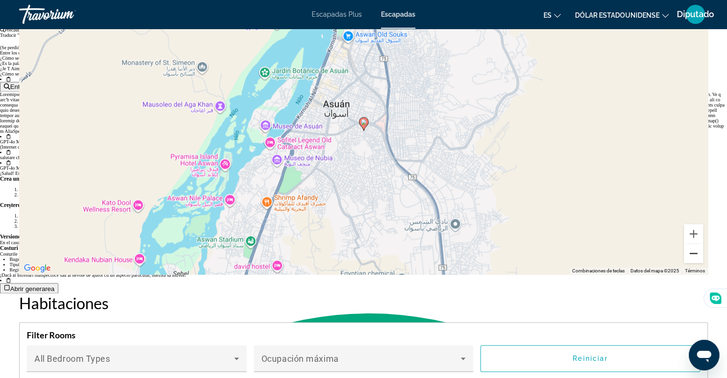
click at [694, 244] on button "Reducir" at bounding box center [693, 253] width 19 height 19
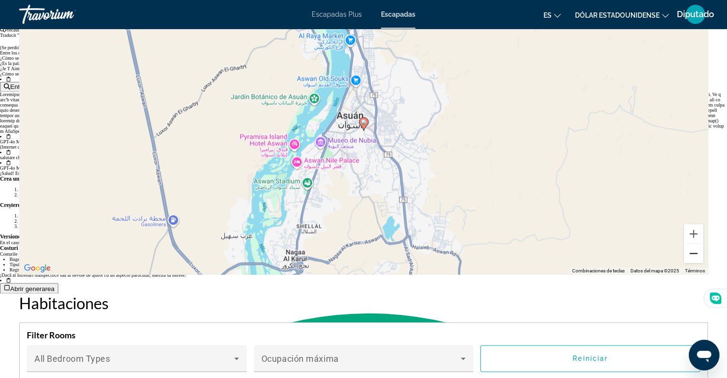
click at [694, 244] on button "Reducir" at bounding box center [693, 253] width 19 height 19
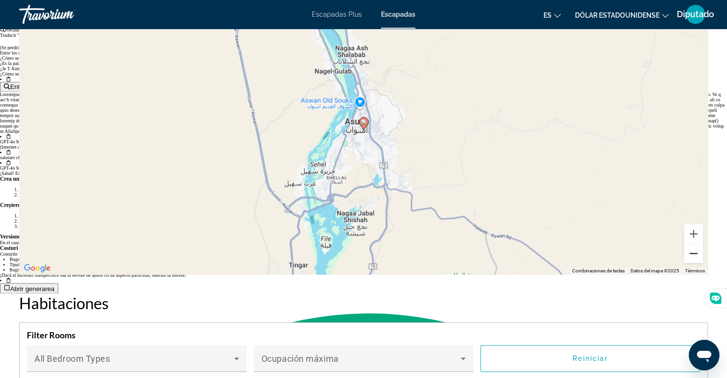
click at [694, 244] on button "Reducir" at bounding box center [693, 253] width 19 height 19
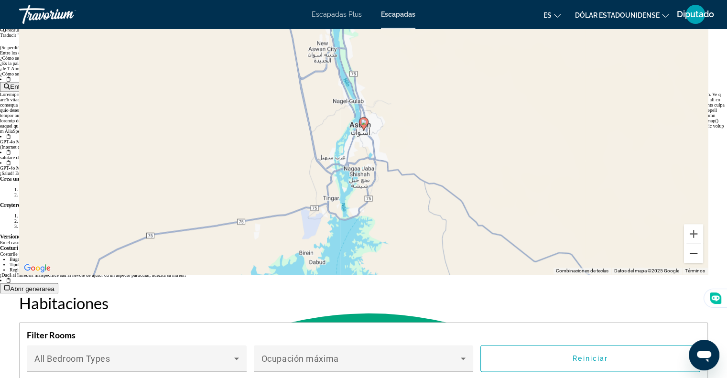
click at [694, 244] on button "Reducir" at bounding box center [693, 253] width 19 height 19
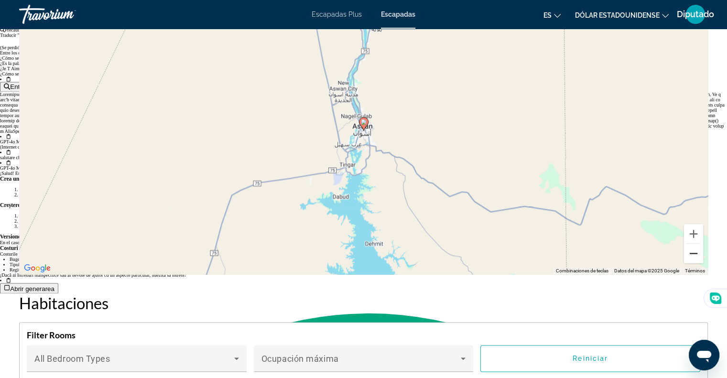
click at [694, 244] on button "Reducir" at bounding box center [693, 253] width 19 height 19
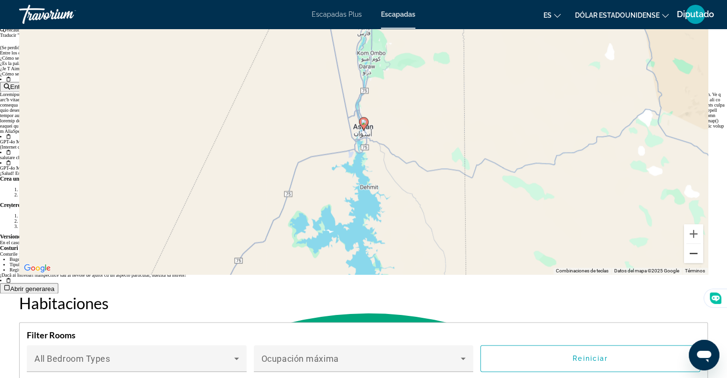
click at [694, 244] on button "Reducir" at bounding box center [693, 253] width 19 height 19
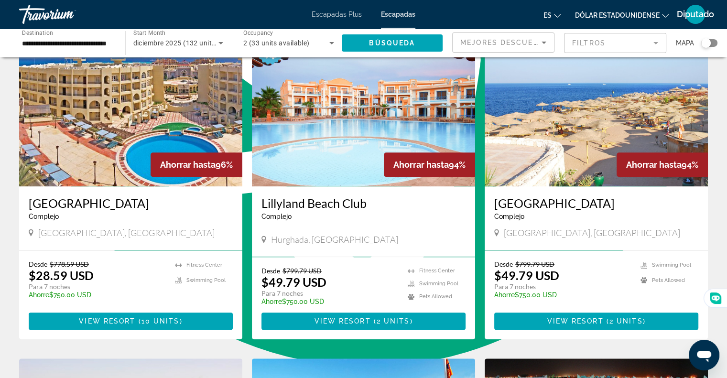
scroll to position [726, 0]
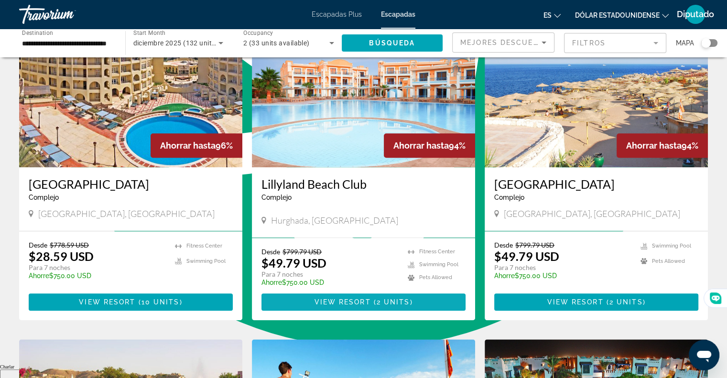
click at [351, 300] on span "View Resort" at bounding box center [342, 302] width 56 height 8
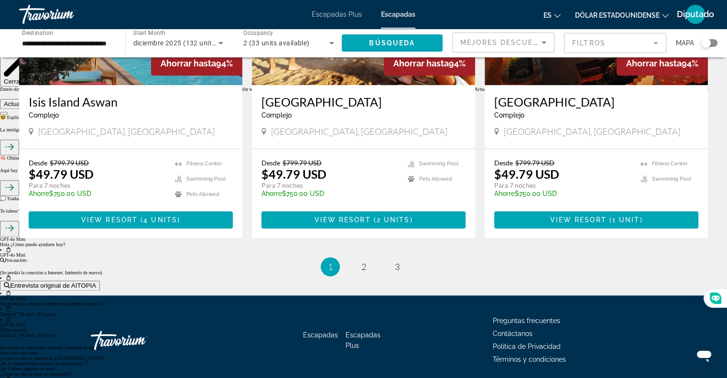
scroll to position [1167, 0]
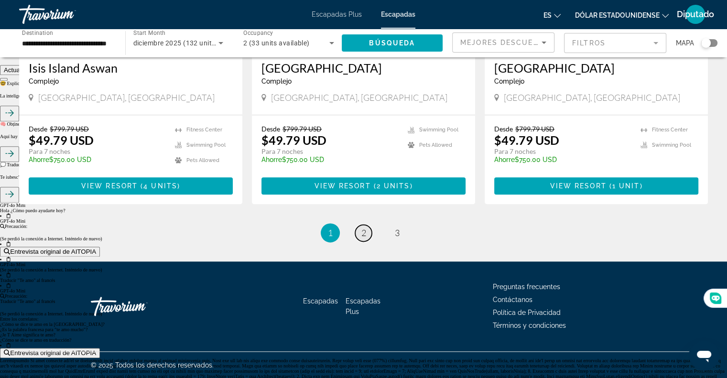
click at [369, 233] on link "page 2" at bounding box center [363, 233] width 17 height 17
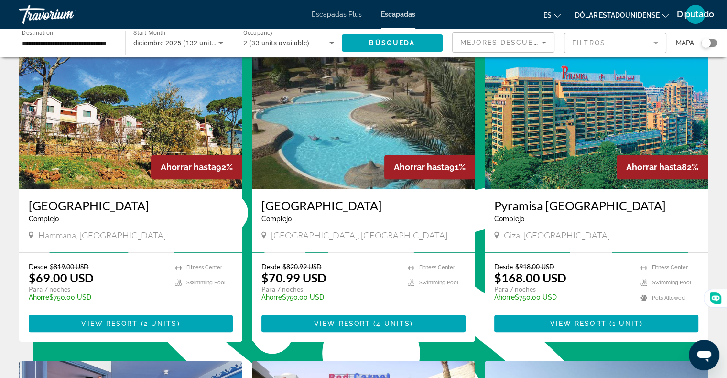
scroll to position [382, 0]
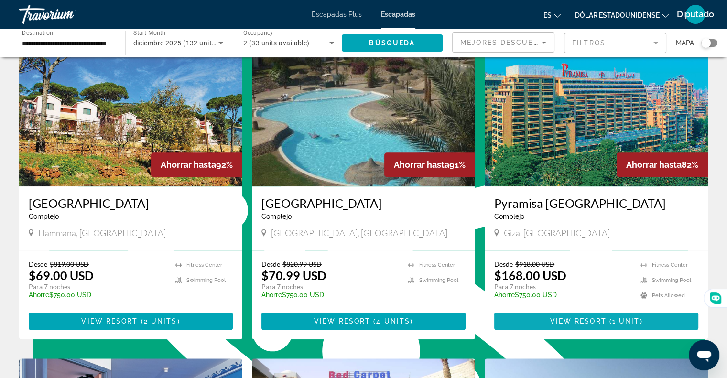
click at [595, 319] on span "View Resort" at bounding box center [577, 321] width 56 height 8
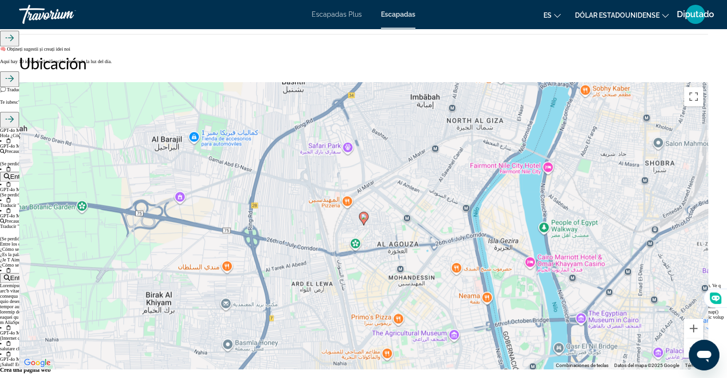
scroll to position [1261, 0]
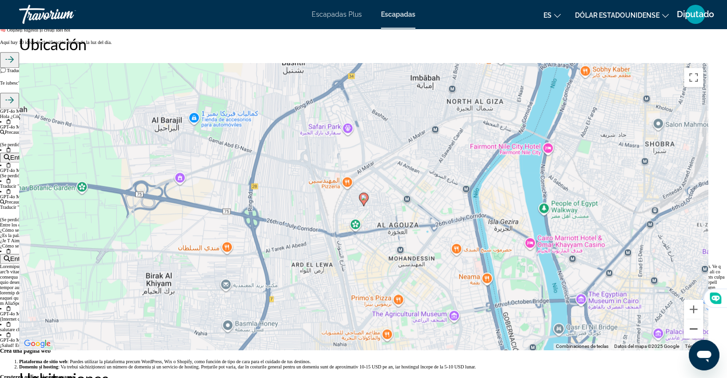
click at [691, 319] on button "Reducir" at bounding box center [693, 328] width 19 height 19
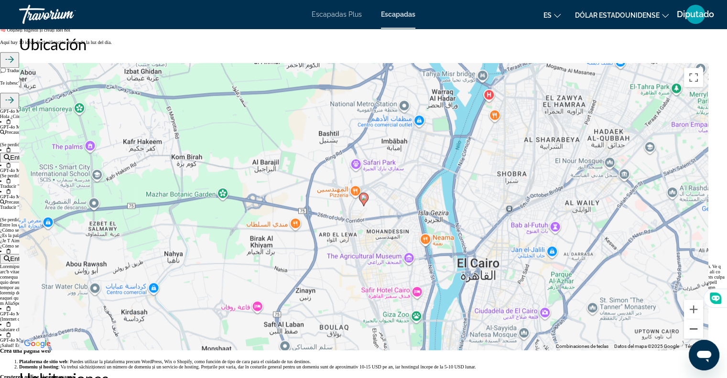
click at [691, 319] on button "Reducir" at bounding box center [693, 328] width 19 height 19
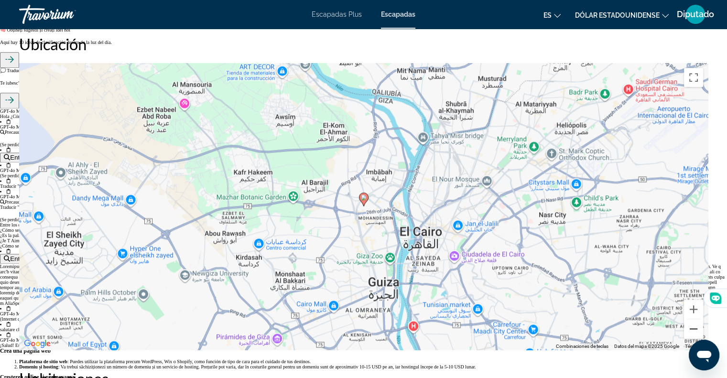
click at [691, 319] on button "Reducir" at bounding box center [693, 328] width 19 height 19
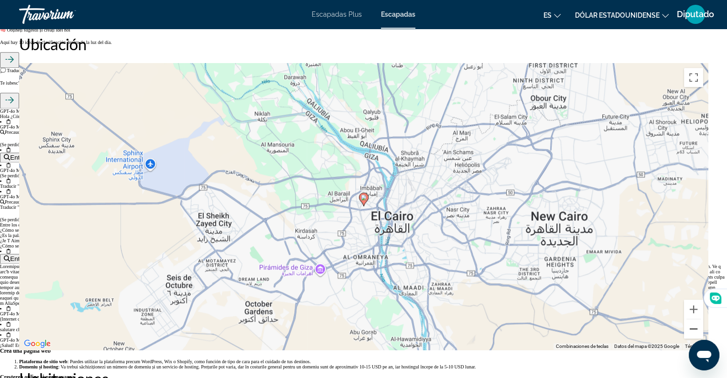
click at [691, 319] on button "Reducir" at bounding box center [693, 328] width 19 height 19
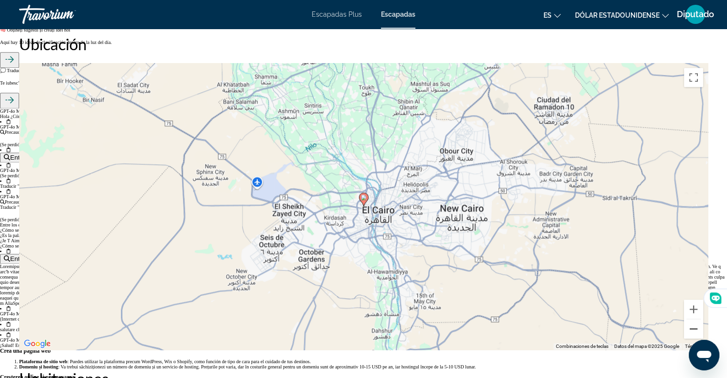
click at [691, 319] on button "Reducir" at bounding box center [693, 328] width 19 height 19
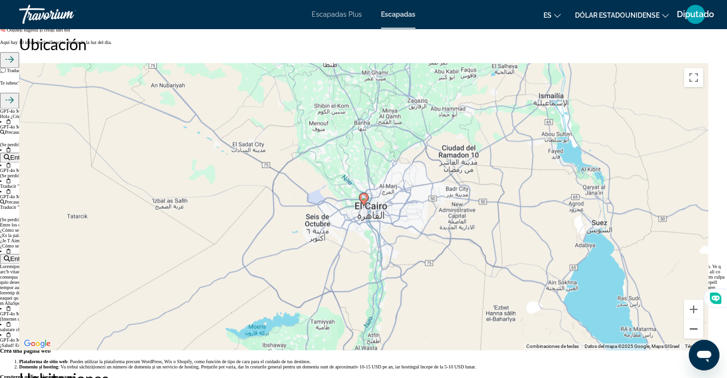
click at [691, 319] on button "Reducir" at bounding box center [693, 328] width 19 height 19
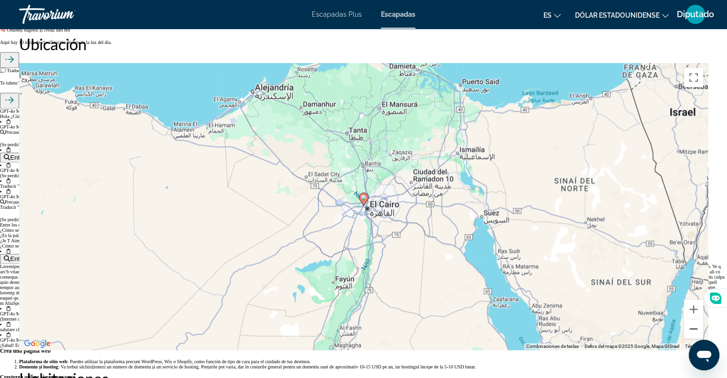
click at [697, 319] on button "Reducir" at bounding box center [693, 328] width 19 height 19
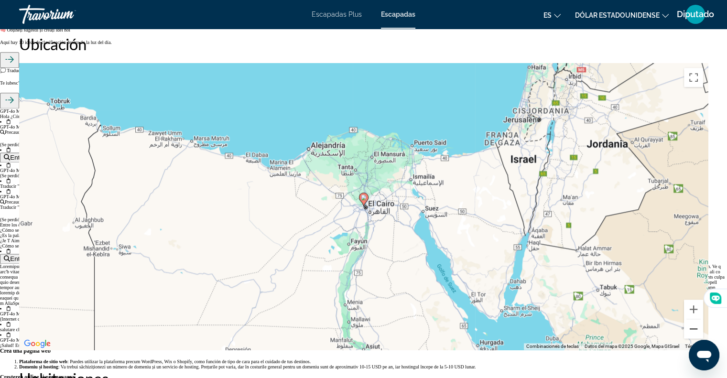
click at [697, 319] on button "Reducir" at bounding box center [693, 328] width 19 height 19
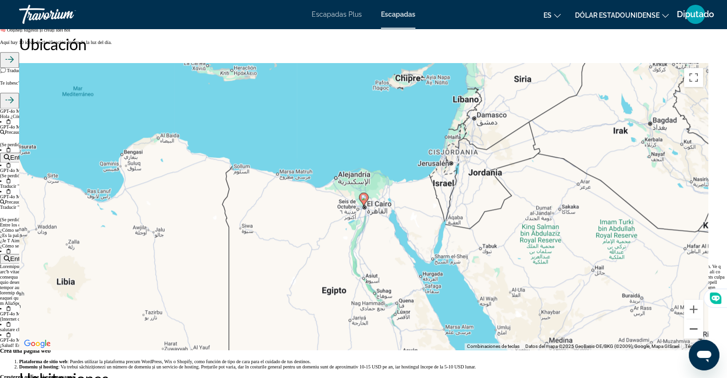
click at [697, 319] on button "Reducir" at bounding box center [693, 328] width 19 height 19
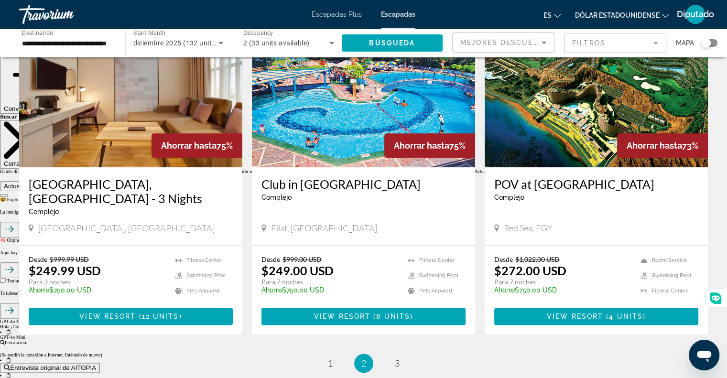
scroll to position [1070, 0]
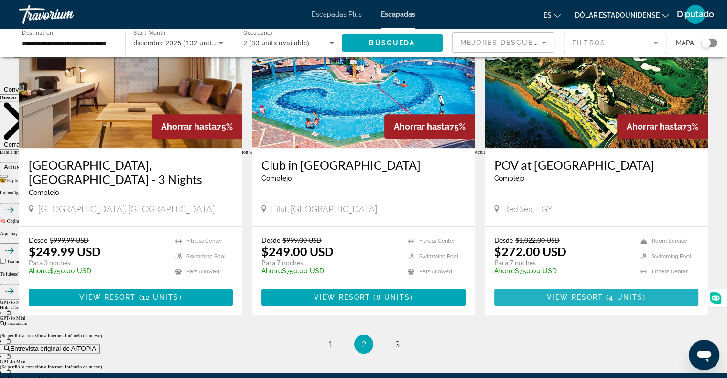
click at [600, 293] on span "View Resort" at bounding box center [574, 297] width 56 height 8
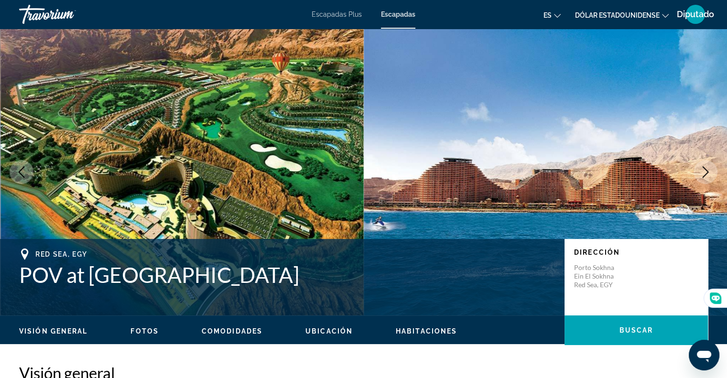
click at [703, 168] on icon "Next image" at bounding box center [704, 171] width 11 height 11
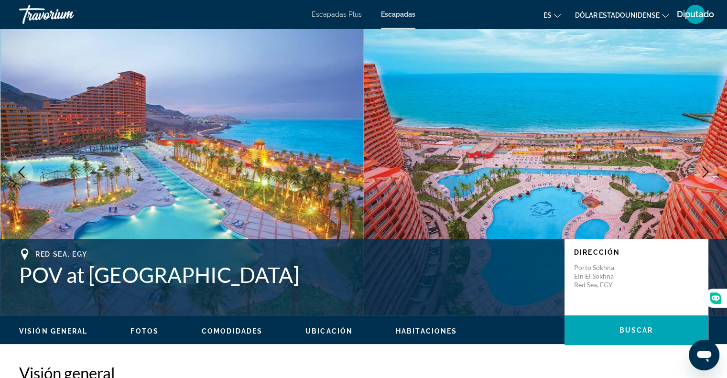
click at [703, 168] on icon "Next image" at bounding box center [704, 171] width 11 height 11
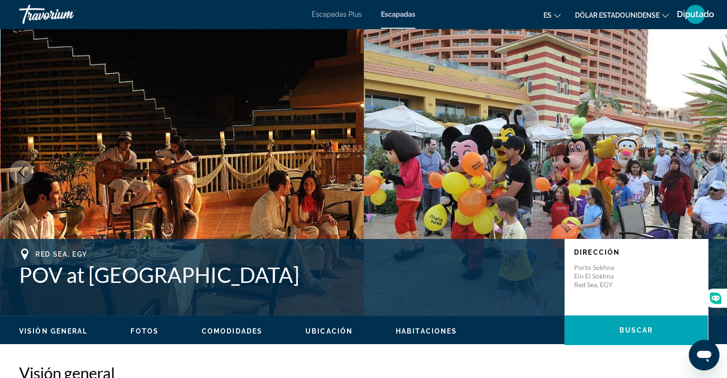
click at [703, 168] on icon "Next image" at bounding box center [704, 171] width 11 height 11
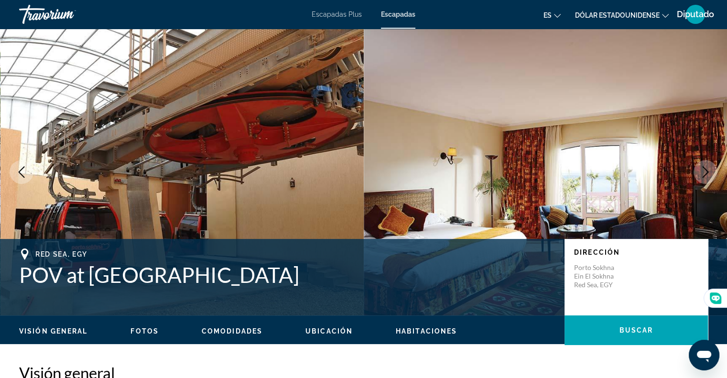
click at [703, 168] on icon "Next image" at bounding box center [704, 171] width 11 height 11
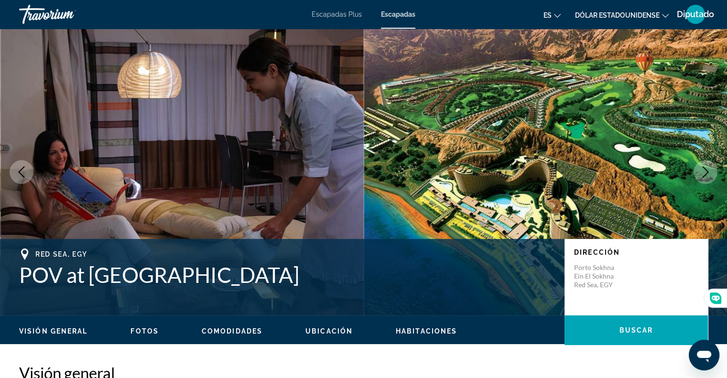
click at [703, 168] on icon "Next image" at bounding box center [704, 171] width 11 height 11
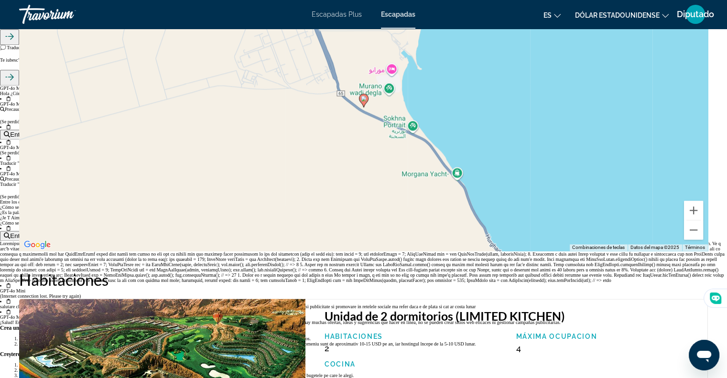
scroll to position [1280, 0]
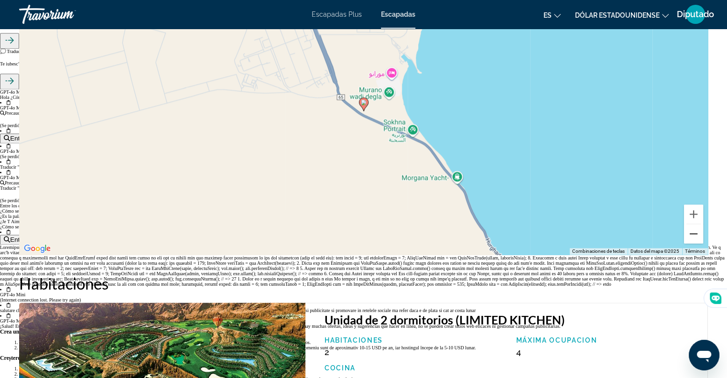
click at [689, 235] on button "Reducir" at bounding box center [693, 233] width 19 height 19
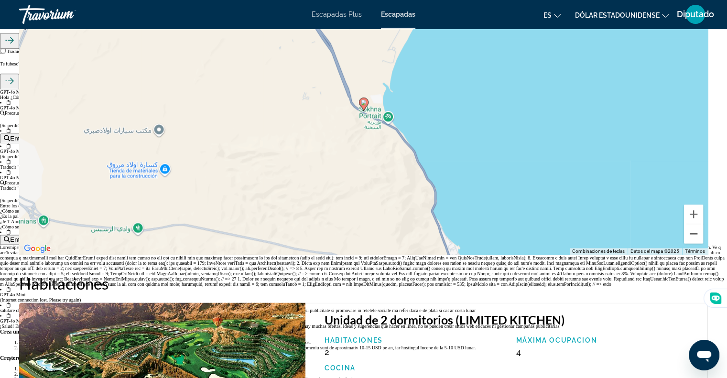
click at [689, 235] on button "Reducir" at bounding box center [693, 233] width 19 height 19
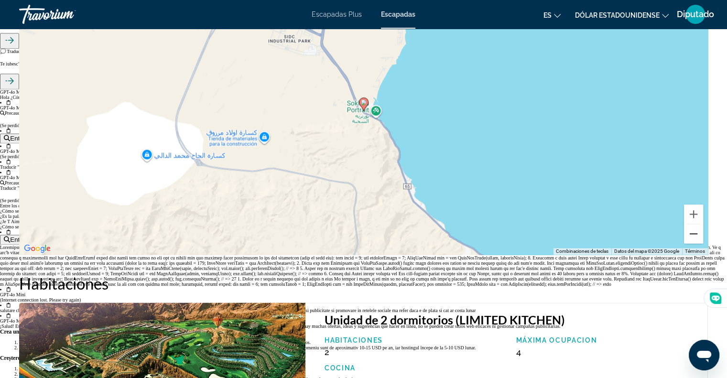
click at [689, 235] on button "Reducir" at bounding box center [693, 233] width 19 height 19
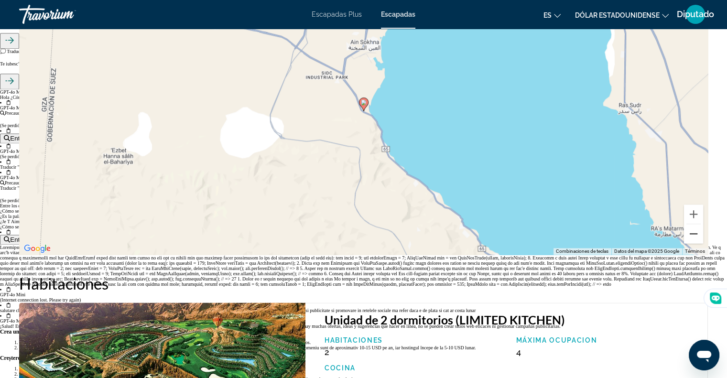
click at [689, 235] on button "Reducir" at bounding box center [693, 233] width 19 height 19
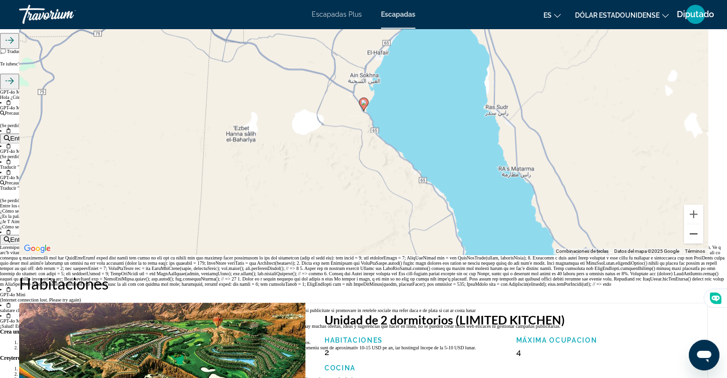
click at [689, 235] on button "Reducir" at bounding box center [693, 233] width 19 height 19
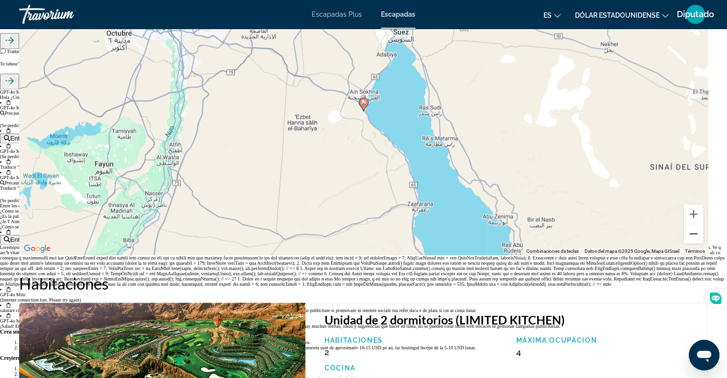
click at [689, 235] on button "Reducir" at bounding box center [693, 233] width 19 height 19
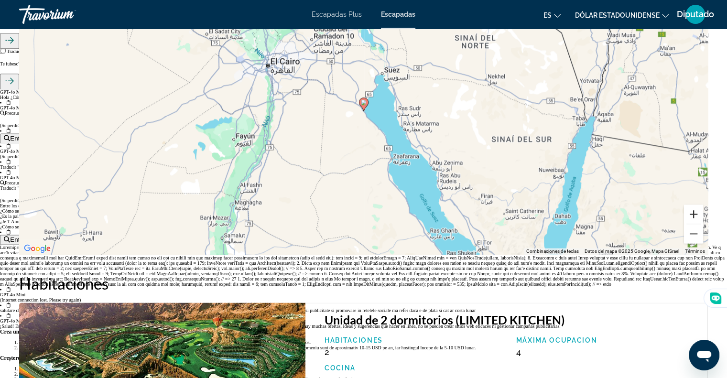
click at [695, 210] on button "Ampliar" at bounding box center [693, 213] width 19 height 19
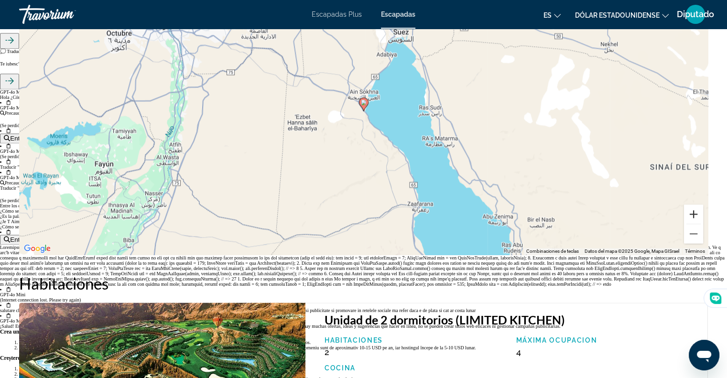
click at [695, 210] on button "Ampliar" at bounding box center [693, 213] width 19 height 19
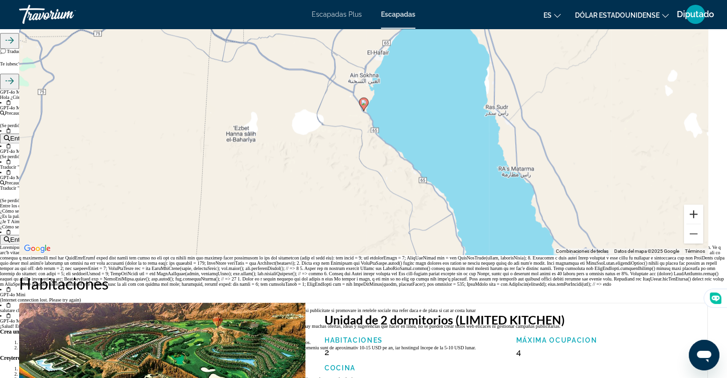
click at [695, 210] on button "Ampliar" at bounding box center [693, 213] width 19 height 19
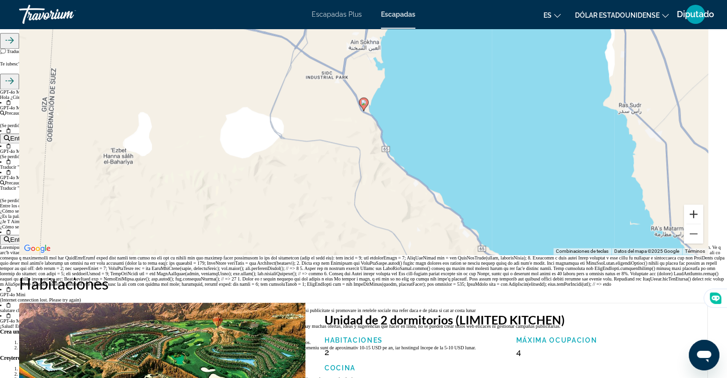
click at [695, 210] on button "Ampliar" at bounding box center [693, 213] width 19 height 19
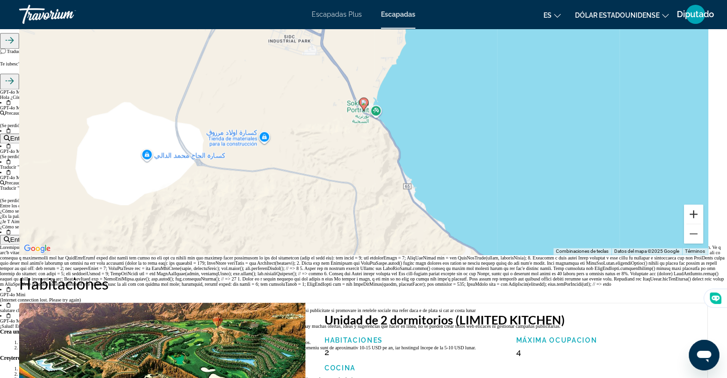
click at [695, 210] on button "Ampliar" at bounding box center [693, 213] width 19 height 19
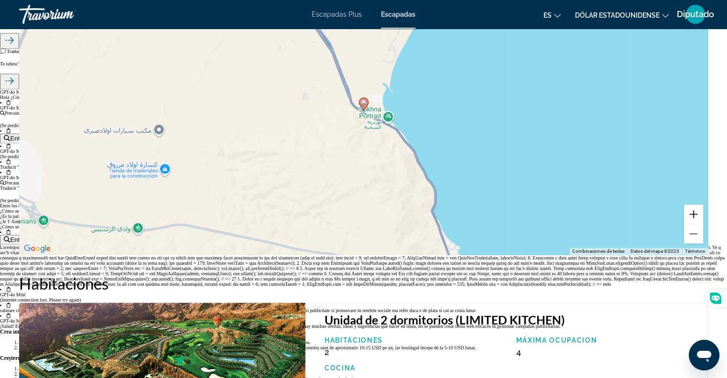
click at [695, 210] on button "Ampliar" at bounding box center [693, 213] width 19 height 19
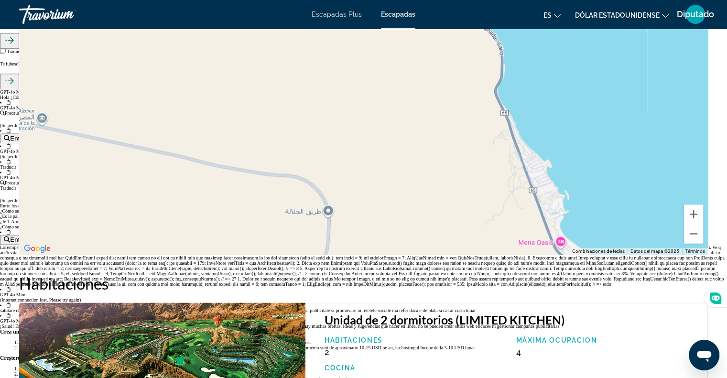
drag, startPoint x: 587, startPoint y: 185, endPoint x: 581, endPoint y: -37, distance: 221.7
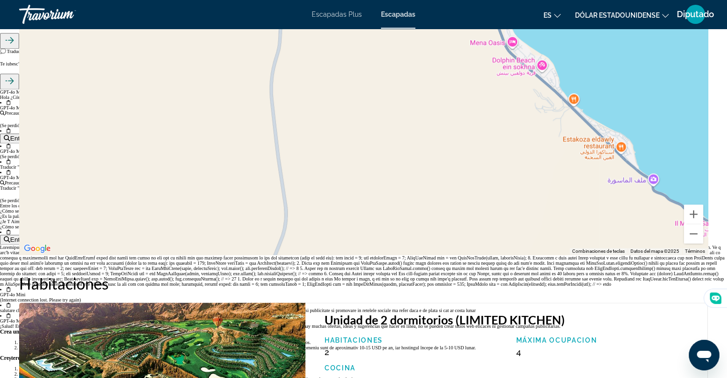
drag, startPoint x: 590, startPoint y: 168, endPoint x: 542, endPoint y: -33, distance: 206.8
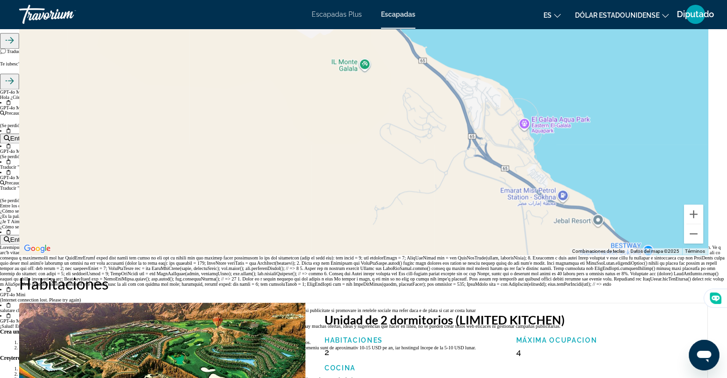
drag, startPoint x: 572, startPoint y: 202, endPoint x: 165, endPoint y: -58, distance: 482.6
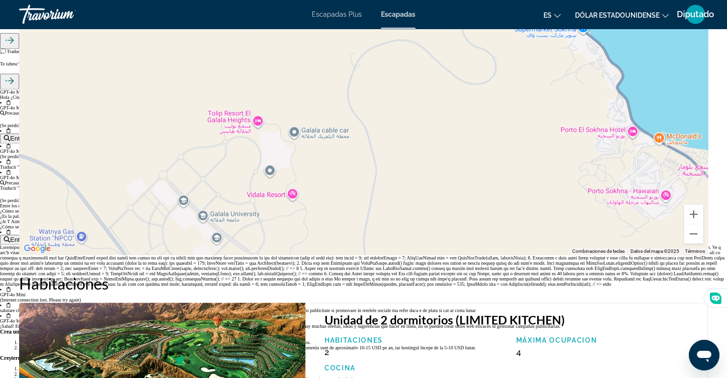
drag, startPoint x: 596, startPoint y: 167, endPoint x: 527, endPoint y: -58, distance: 234.8
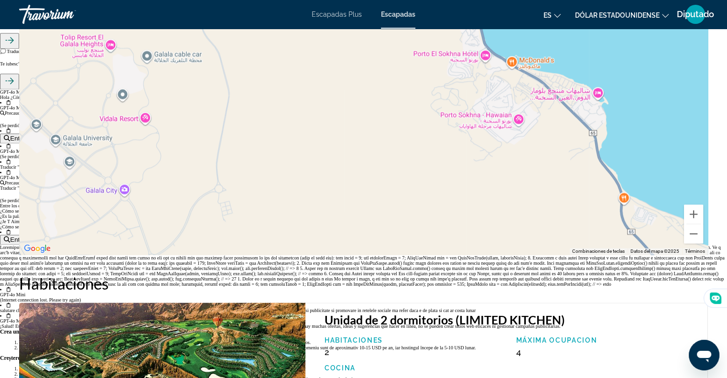
drag, startPoint x: 676, startPoint y: 115, endPoint x: 528, endPoint y: 38, distance: 167.3
click at [528, 38] on div "Contenido principal" at bounding box center [363, 111] width 688 height 287
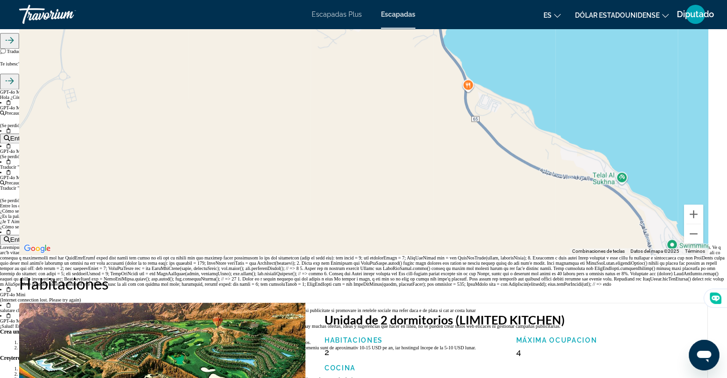
drag, startPoint x: 645, startPoint y: 147, endPoint x: 489, endPoint y: 32, distance: 193.8
click at [489, 32] on div "Contenido principal" at bounding box center [363, 111] width 688 height 287
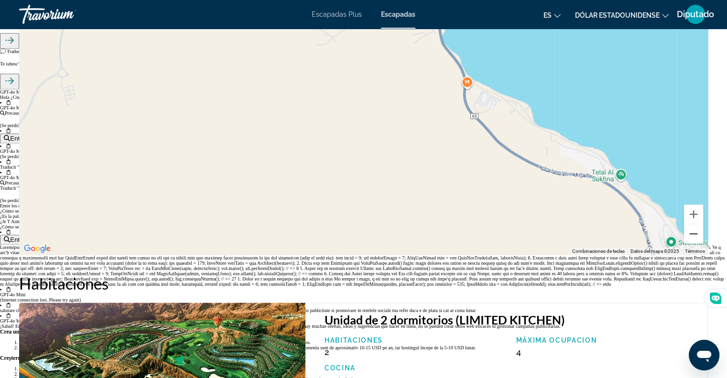
click at [689, 237] on button "Reducir" at bounding box center [693, 233] width 19 height 19
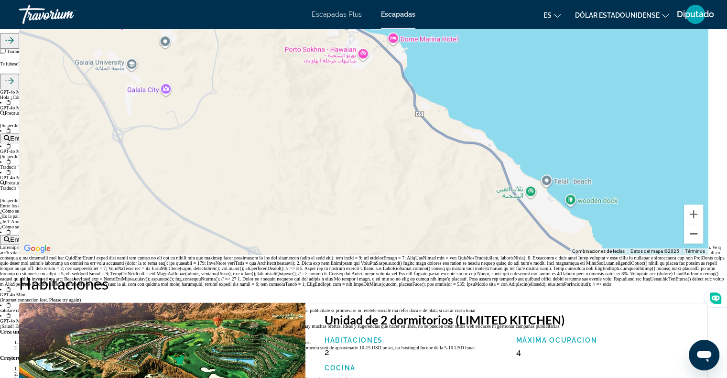
click at [689, 237] on button "Reducir" at bounding box center [693, 233] width 19 height 19
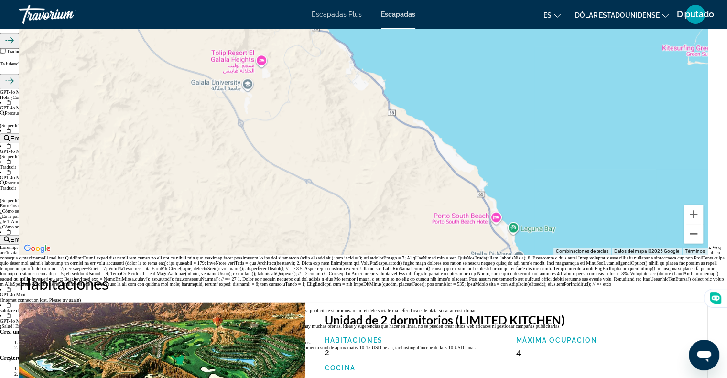
click at [689, 237] on button "Reducir" at bounding box center [693, 233] width 19 height 19
